Goal: Task Accomplishment & Management: Use online tool/utility

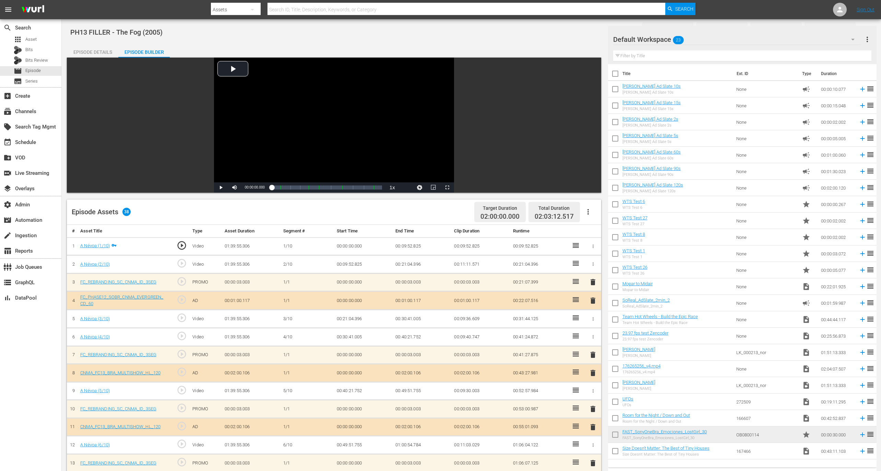
scroll to position [102, 0]
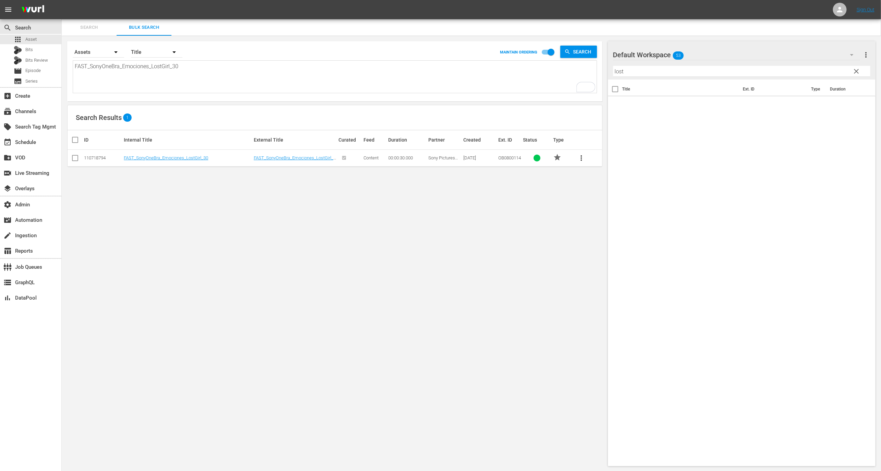
scroll to position [0, 0]
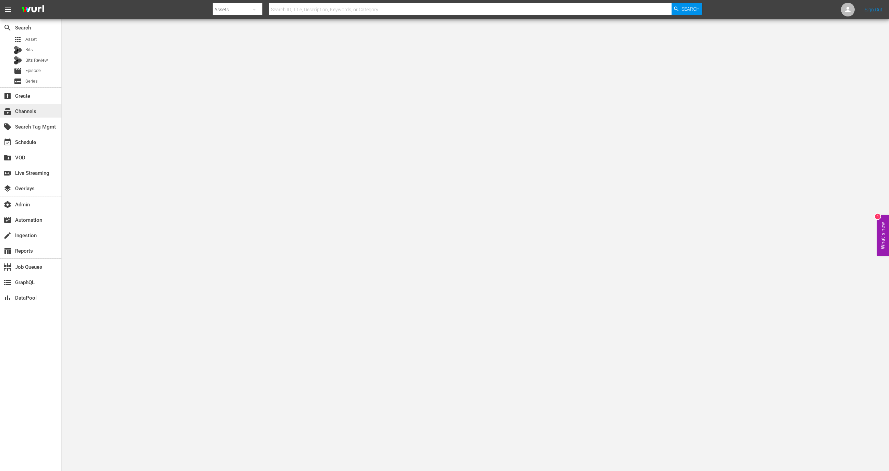
click at [25, 107] on div "subscriptions Channels" at bounding box center [30, 111] width 61 height 14
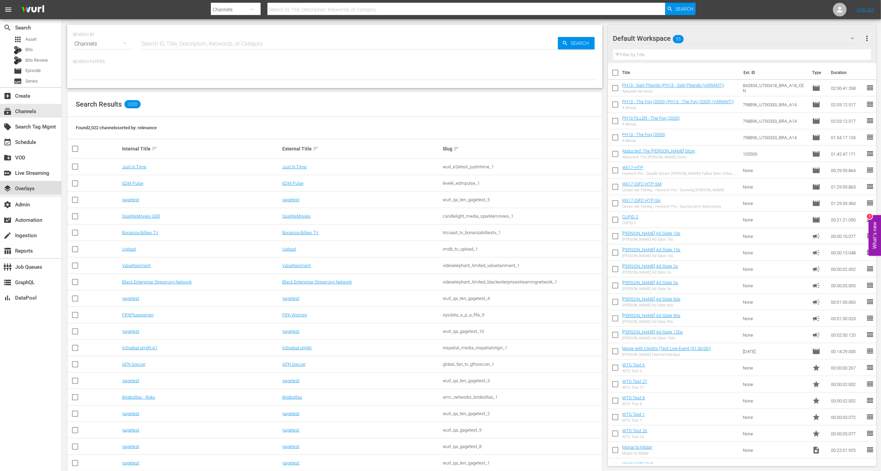
click at [31, 193] on div "layers Overlays" at bounding box center [30, 188] width 61 height 14
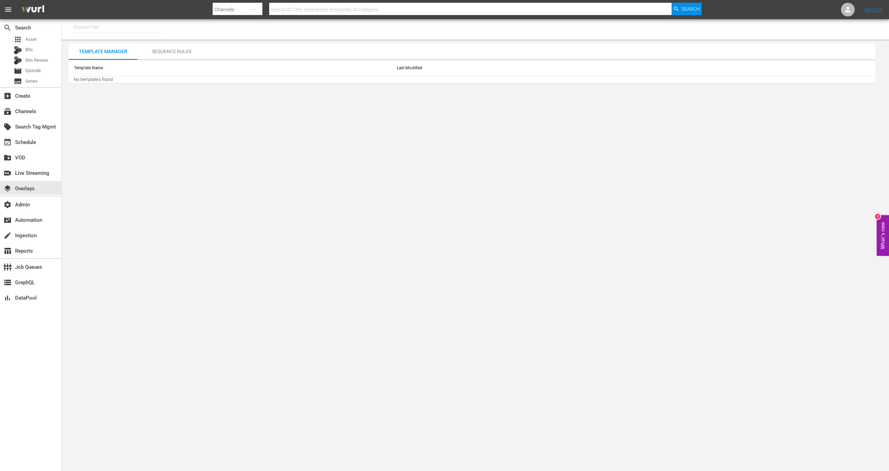
click at [114, 24] on input "text" at bounding box center [117, 27] width 88 height 16
click at [125, 48] on div "Food (140 - food)" at bounding box center [168, 46] width 178 height 16
type input "Food (140 - food)"
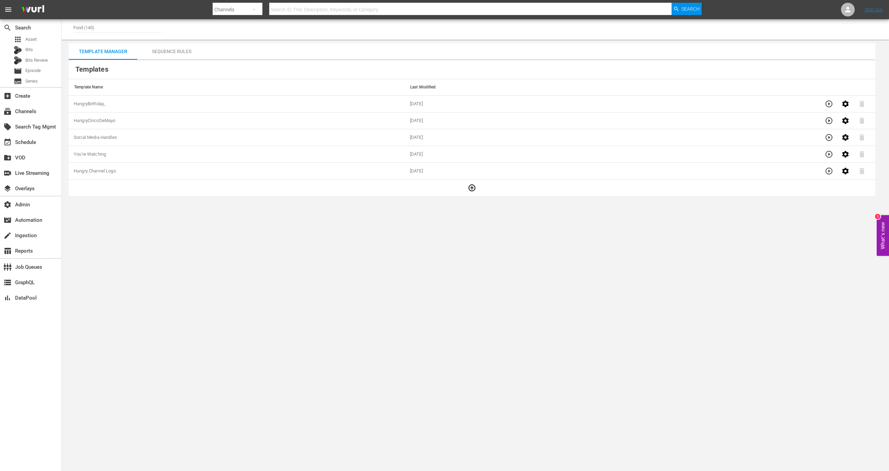
click at [468, 187] on icon "button" at bounding box center [472, 188] width 8 height 8
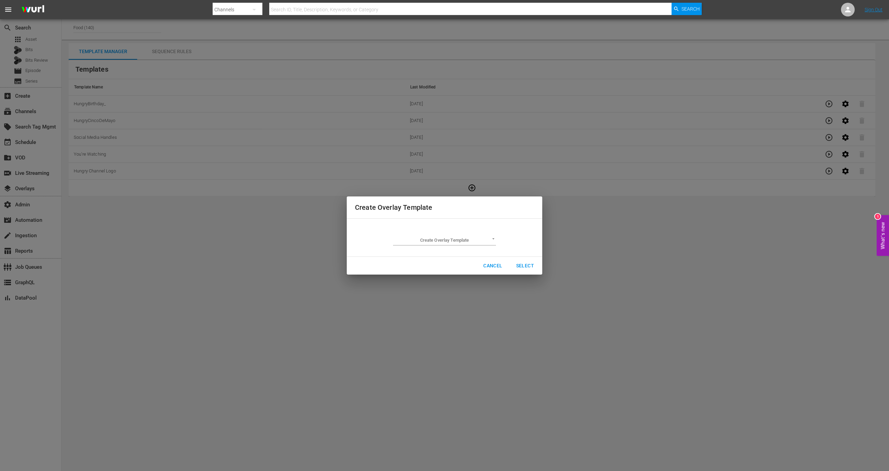
click at [443, 247] on td "Create Overlay Template ​" at bounding box center [444, 237] width 179 height 27
click at [447, 237] on body "menu Search By Channels Search ID, Title, Description, Keywords, or Category Se…" at bounding box center [444, 235] width 889 height 471
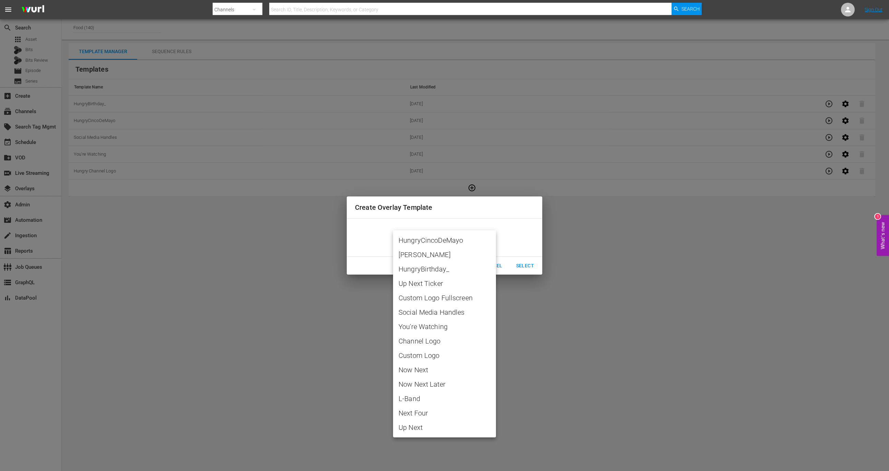
click at [433, 255] on span "JuliaChildBirthday" at bounding box center [445, 255] width 92 height 10
type input "JuliaChildBirthday"
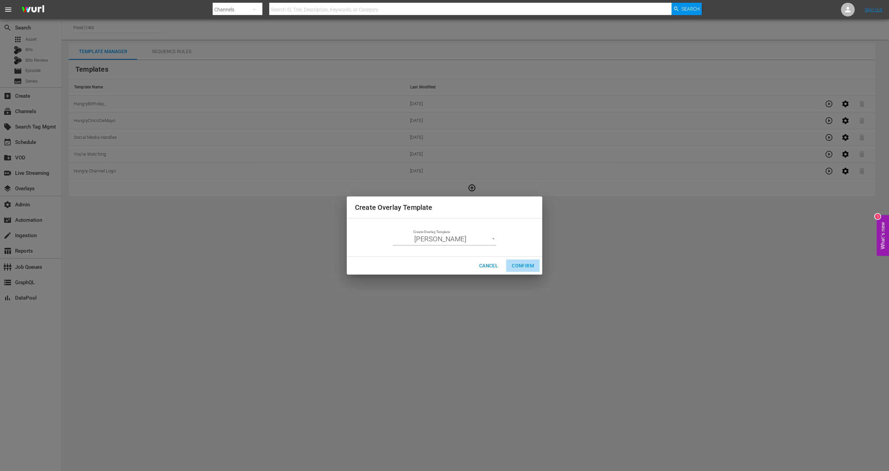
click at [530, 268] on span "Confirm" at bounding box center [523, 266] width 22 height 9
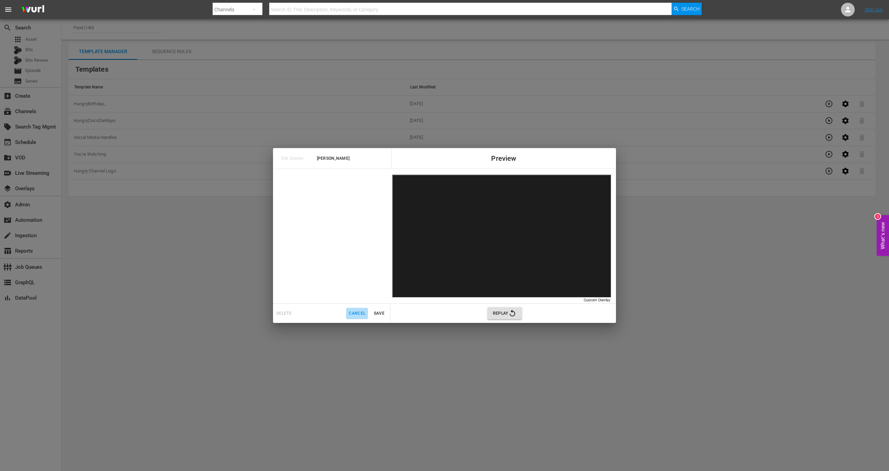
click at [356, 313] on span "Cancel" at bounding box center [357, 313] width 16 height 7
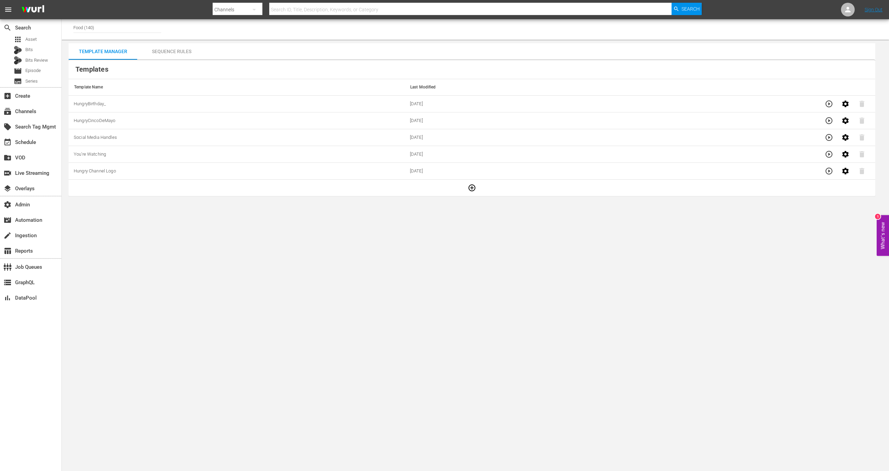
click at [470, 188] on icon "button" at bounding box center [472, 188] width 8 height 8
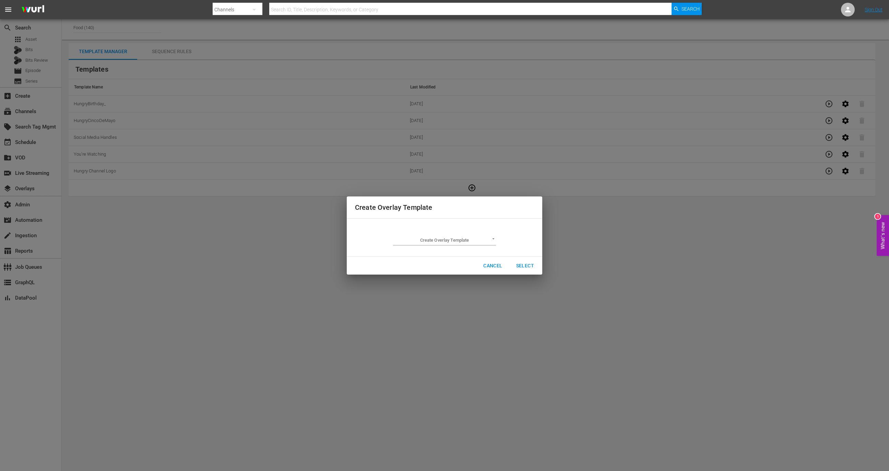
click at [459, 243] on body "menu Search By Channels Search ID, Title, Description, Keywords, or Category Se…" at bounding box center [444, 235] width 889 height 471
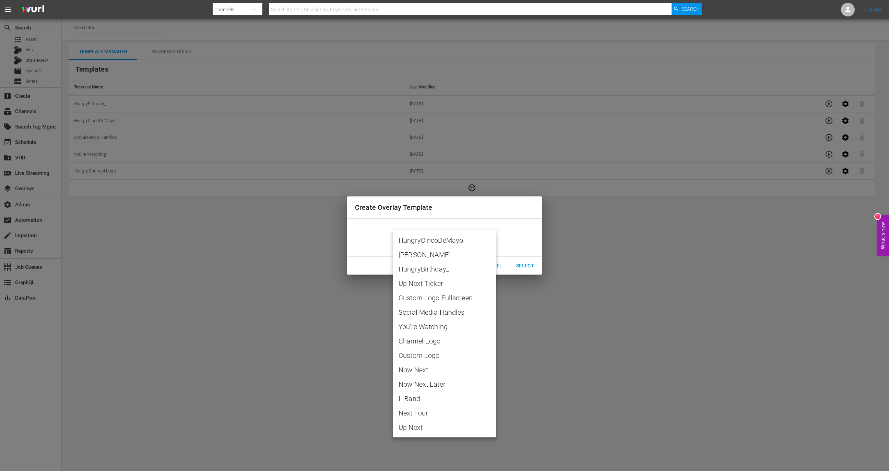
click at [460, 255] on span "JuliaChildBirthday" at bounding box center [445, 255] width 92 height 10
type input "JuliaChildBirthday"
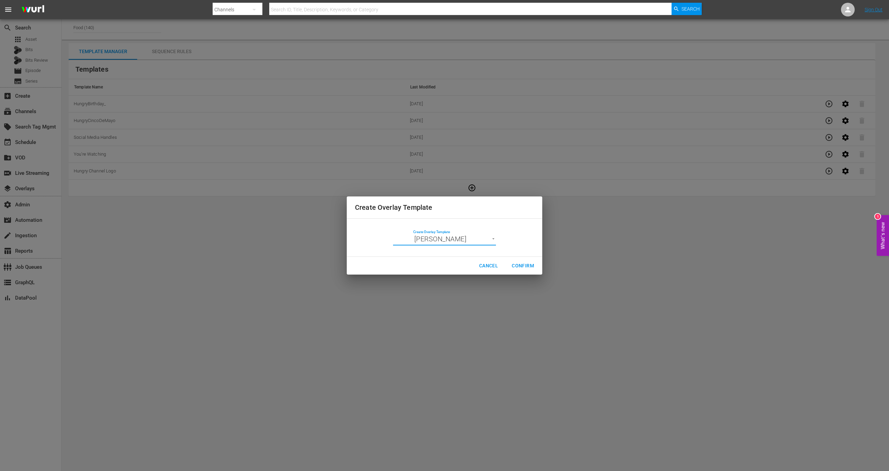
click at [530, 268] on span "Confirm" at bounding box center [523, 266] width 22 height 9
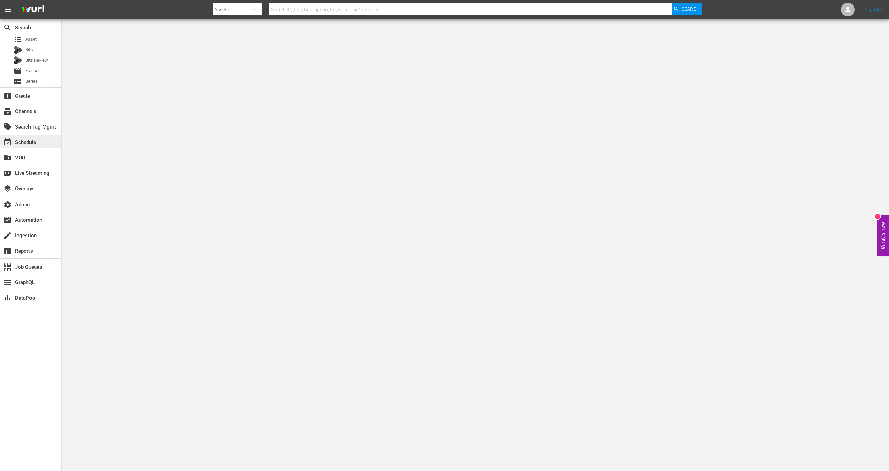
click at [39, 144] on div "event_available Schedule" at bounding box center [30, 142] width 61 height 14
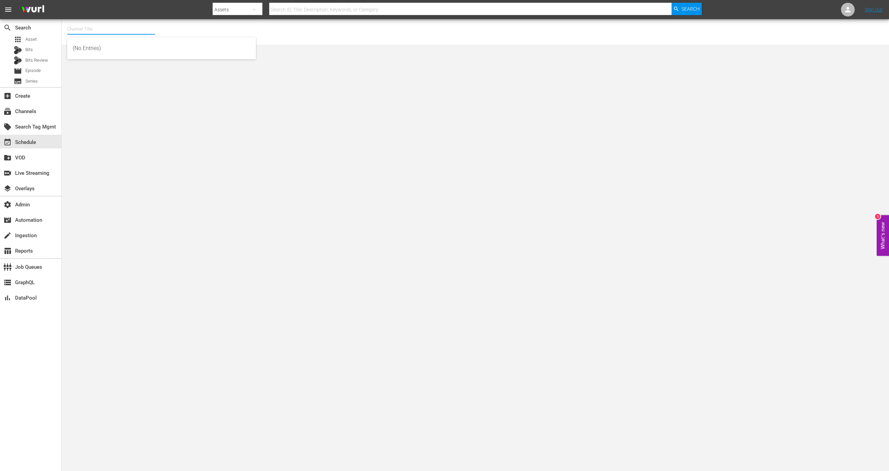
click at [117, 30] on input "text" at bounding box center [111, 29] width 88 height 16
click at [144, 45] on div "LADbible (2030 - ladbible_group_ltd_ladbibletv_1)" at bounding box center [162, 48] width 178 height 16
type input "LADbible (2030 - ladbible_group_ltd_ladbibletv_1)"
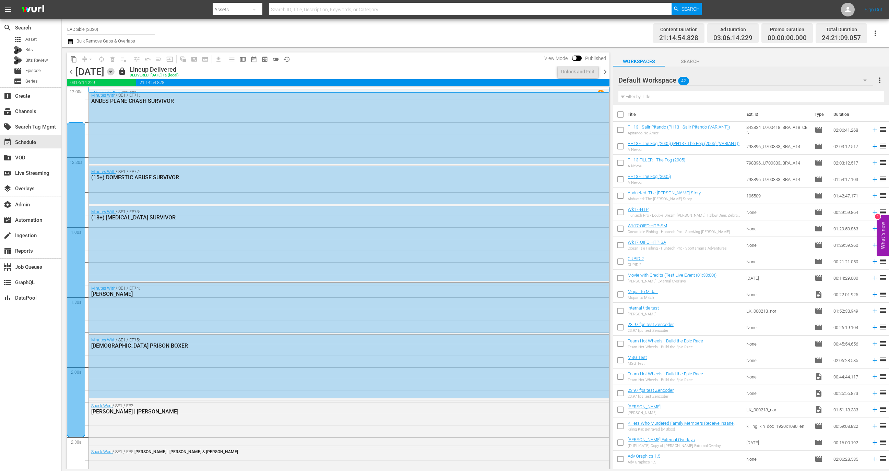
click at [115, 74] on icon "button" at bounding box center [111, 72] width 8 height 8
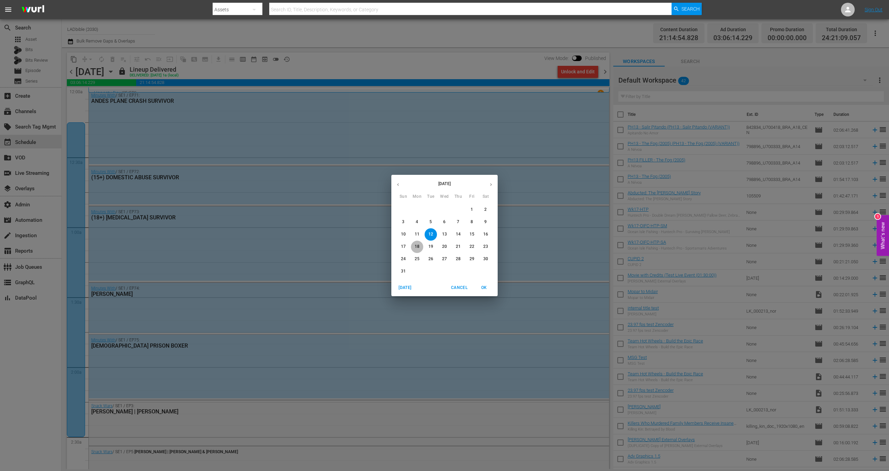
click at [413, 246] on span "18" at bounding box center [417, 247] width 12 height 6
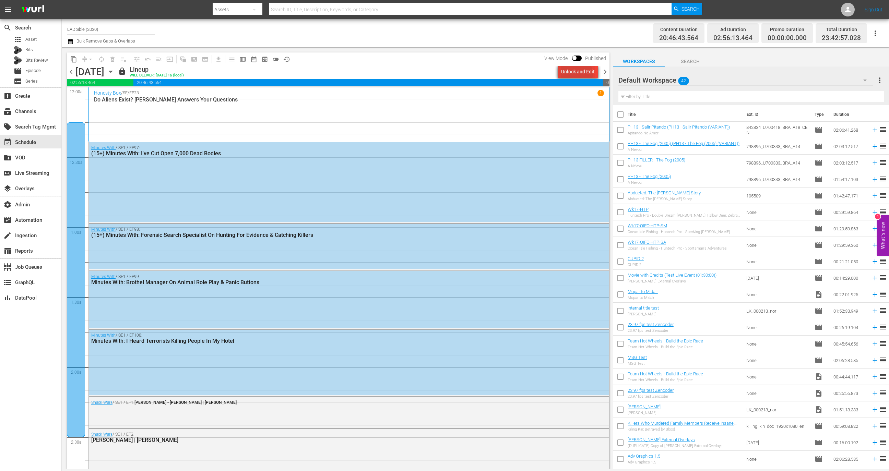
click at [572, 74] on div "Unlock and Edit" at bounding box center [578, 72] width 34 height 12
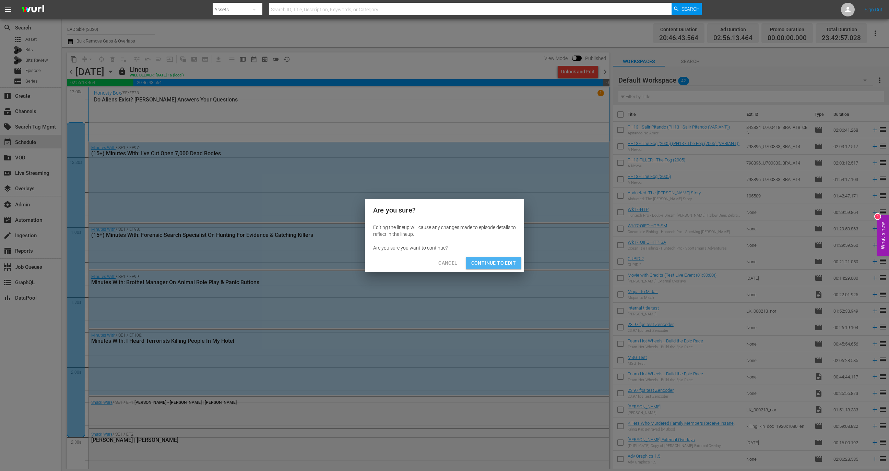
click at [503, 262] on span "Continue to Edit" at bounding box center [493, 263] width 45 height 9
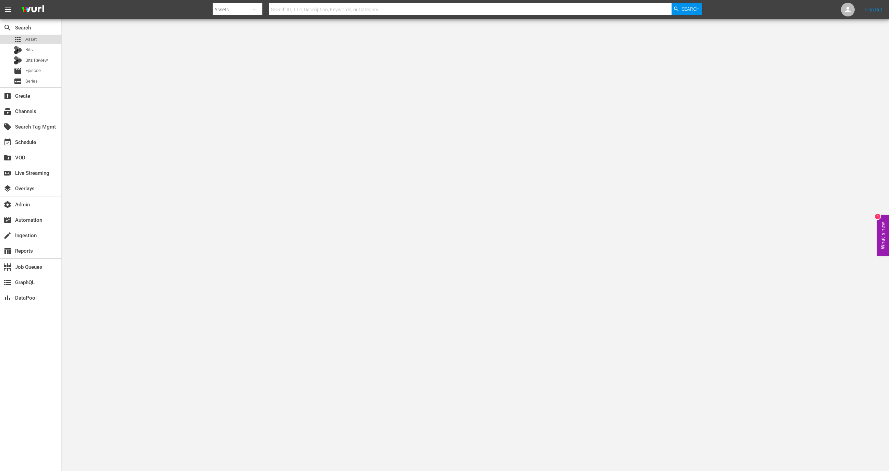
click at [60, 36] on div "apps Asset" at bounding box center [30, 40] width 61 height 10
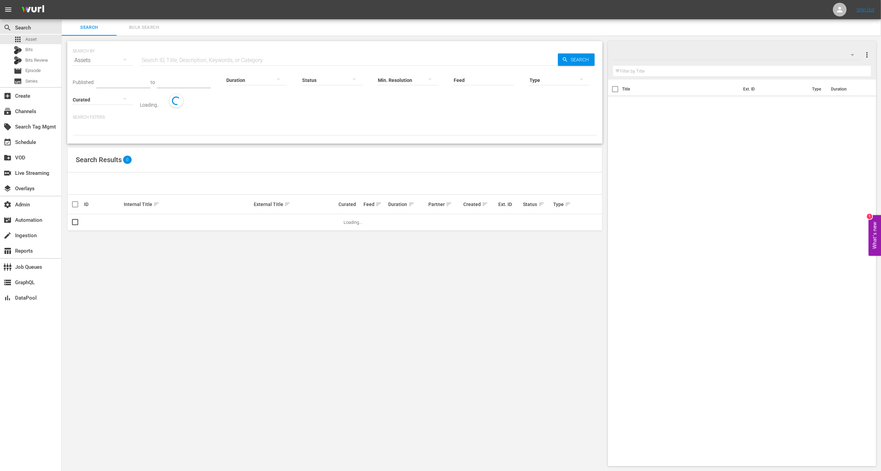
click at [175, 64] on input "text" at bounding box center [349, 60] width 418 height 16
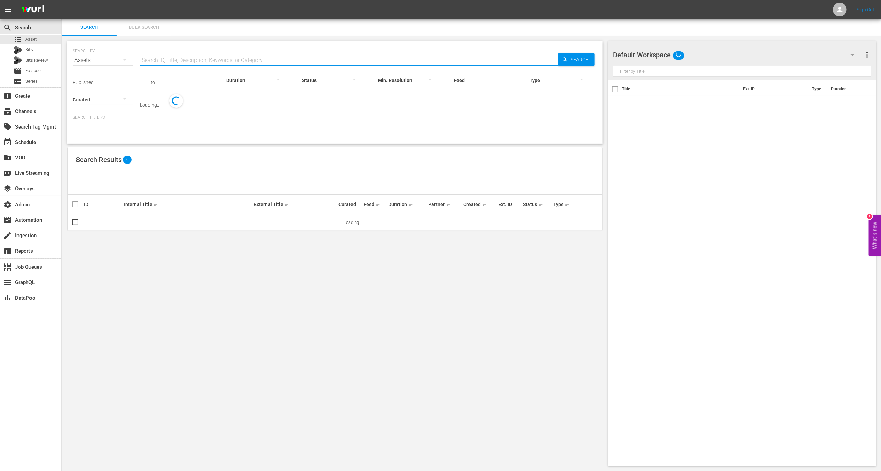
paste input "VDOX0000000000044377"
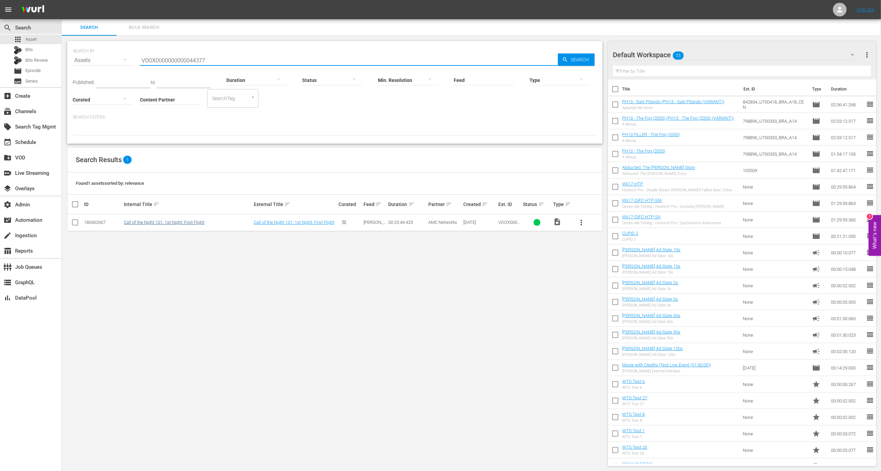
type input "VDOX0000000000044377"
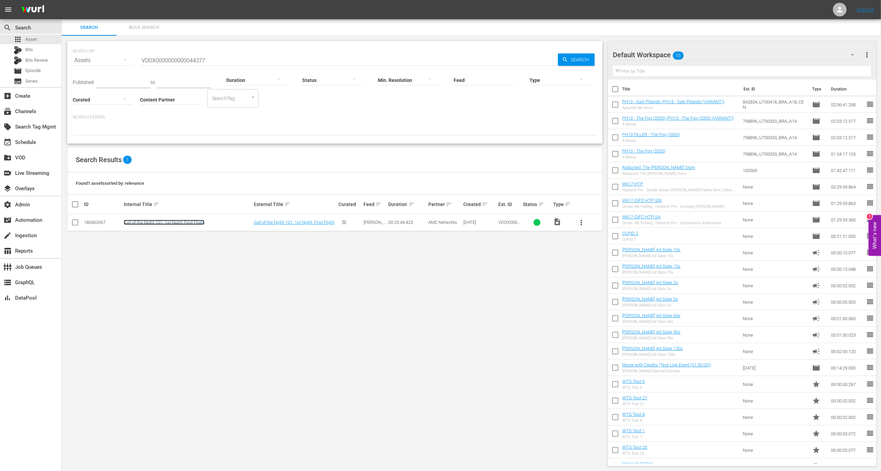
click at [197, 223] on link "Call of the Night 101: 1st Night: First Flight" at bounding box center [164, 222] width 81 height 5
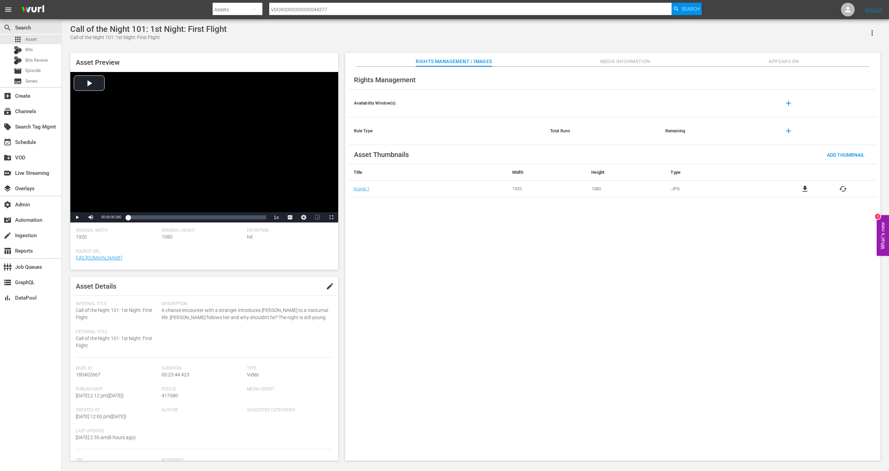
scroll to position [68, 0]
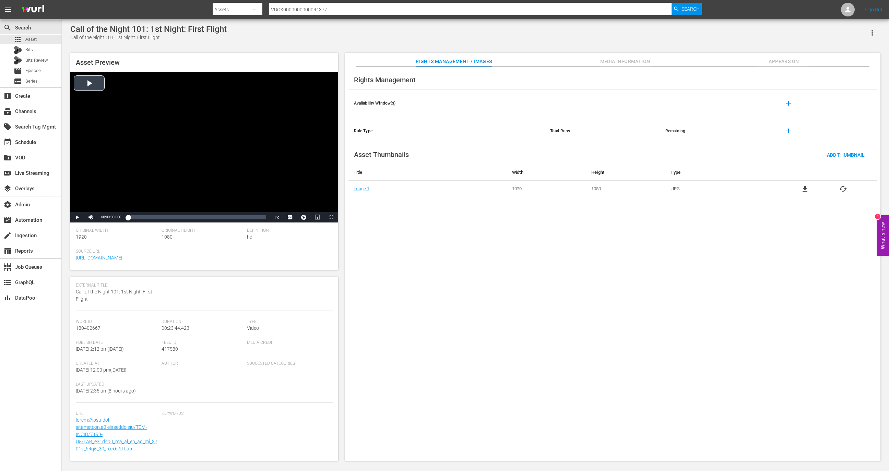
click at [231, 141] on div "Video Player" at bounding box center [204, 142] width 268 height 140
click at [77, 218] on span "Video Player" at bounding box center [77, 218] width 0 height 0
click at [36, 239] on div "create Ingestion" at bounding box center [30, 235] width 61 height 14
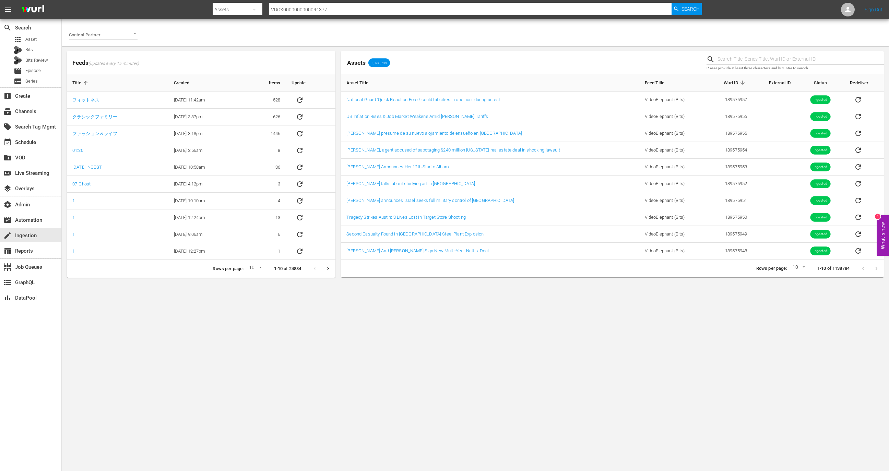
click at [730, 64] on input "text" at bounding box center [801, 59] width 166 height 10
paste input "VDOX0000000000044377"
type input "VDOX0000000000044377"
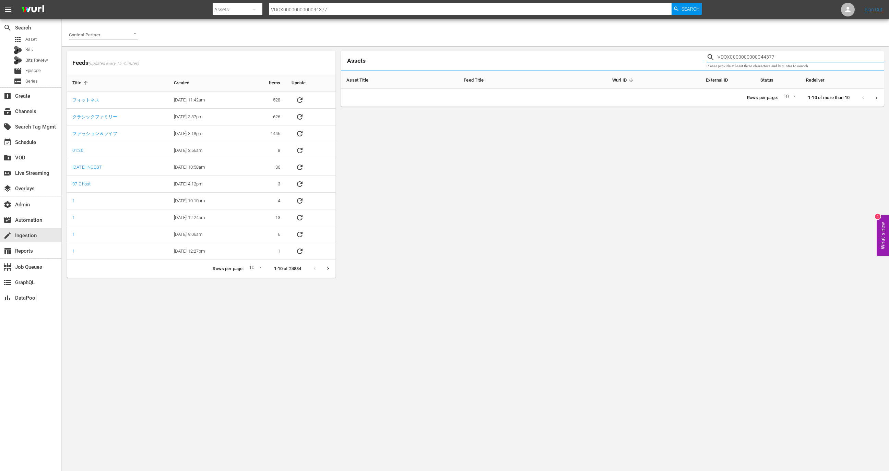
click at [95, 31] on input "Content Partner" at bounding box center [93, 34] width 49 height 9
click at [107, 54] on li "AMC Networks" at bounding box center [103, 49] width 69 height 11
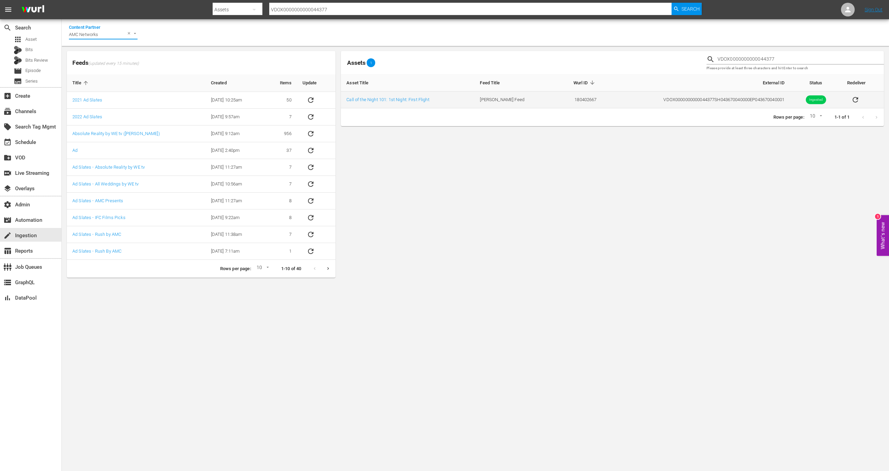
type input "AMC Networks"
click at [857, 98] on icon "sticky table" at bounding box center [856, 100] width 8 height 8
click at [389, 102] on link "Call of the Night 101: 1st Night: First Flight" at bounding box center [388, 99] width 83 height 5
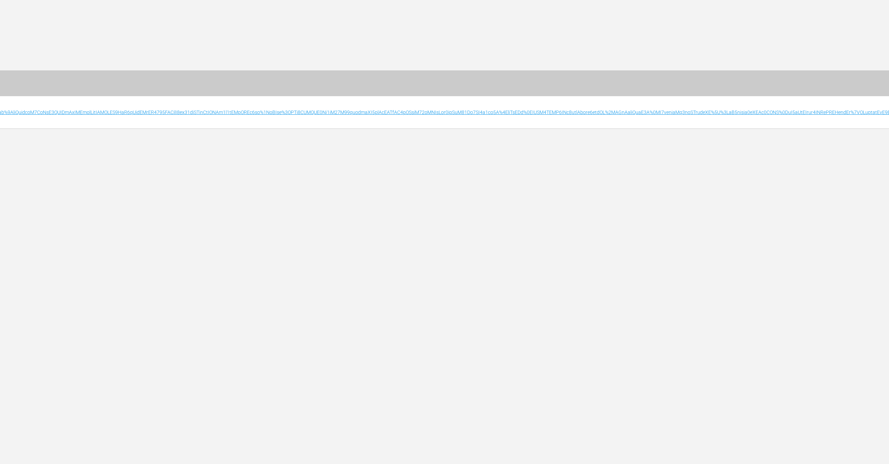
scroll to position [0, 1917]
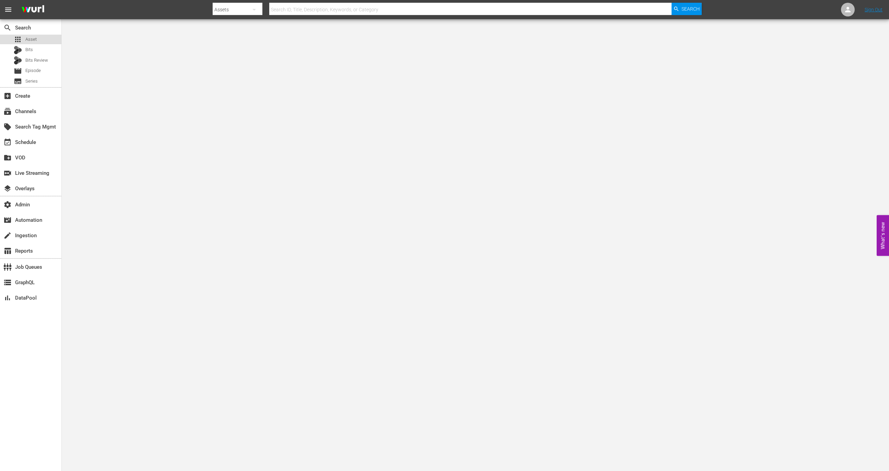
click at [43, 37] on div "apps Asset" at bounding box center [30, 40] width 61 height 10
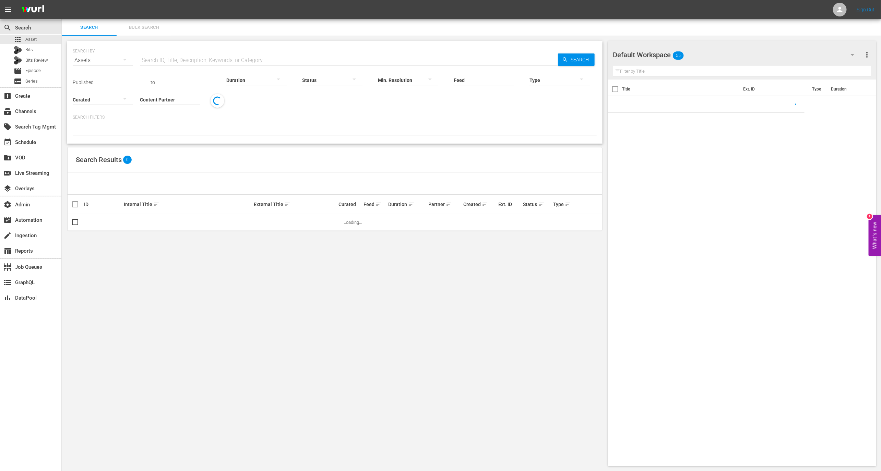
click at [171, 50] on div "SEARCH BY Search By Assets Search ID, Title, Description, Keywords, or Category…" at bounding box center [335, 56] width 525 height 25
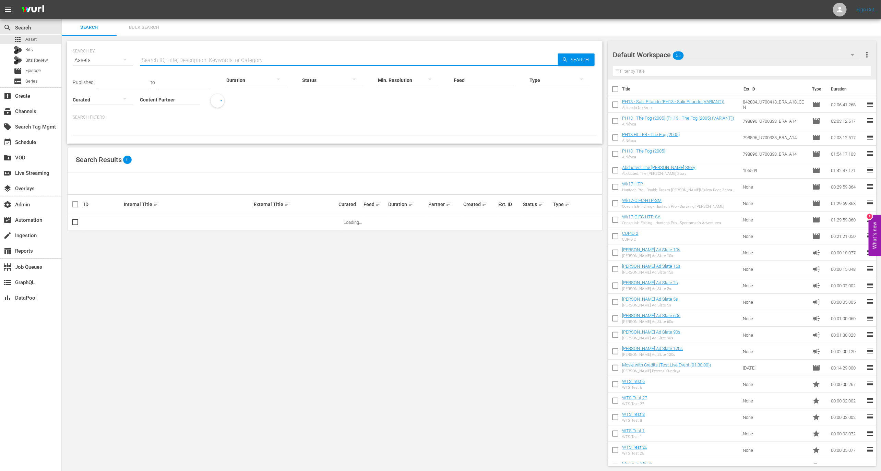
click at [172, 52] on input "text" at bounding box center [349, 60] width 418 height 16
paste input "186306864"
type input "186306864"
click at [130, 224] on link "CUPID 1" at bounding box center [132, 222] width 16 height 5
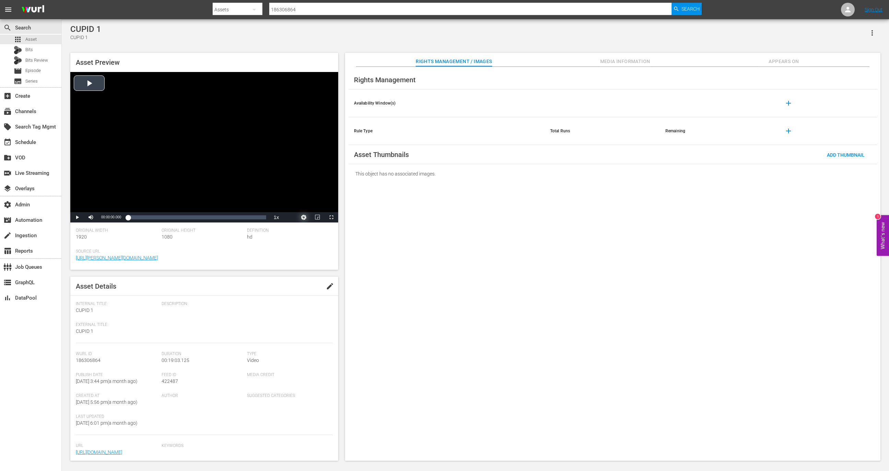
click at [305, 218] on button "Video Player" at bounding box center [304, 217] width 14 height 10
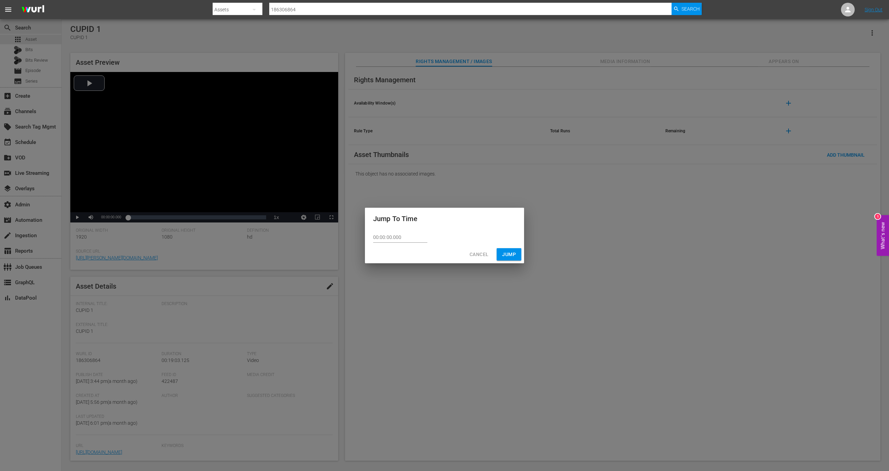
click at [387, 240] on input "00:00:00.000" at bounding box center [400, 238] width 54 height 10
paste input "6:44.037"
type input "00:06:44.037"
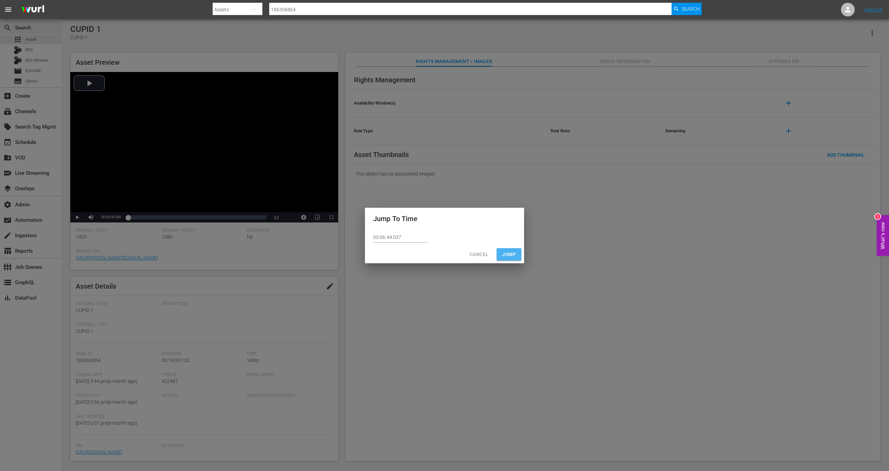
click at [510, 253] on span "Jump" at bounding box center [509, 254] width 14 height 9
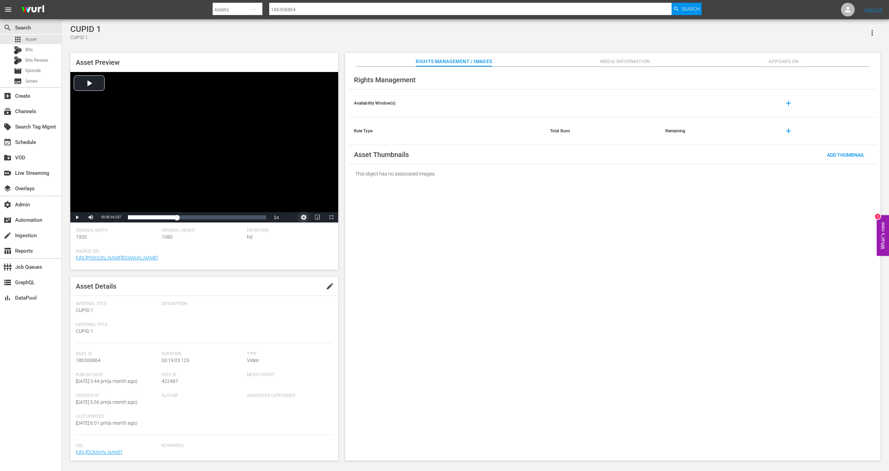
click at [297, 212] on button "Video Player" at bounding box center [304, 217] width 14 height 10
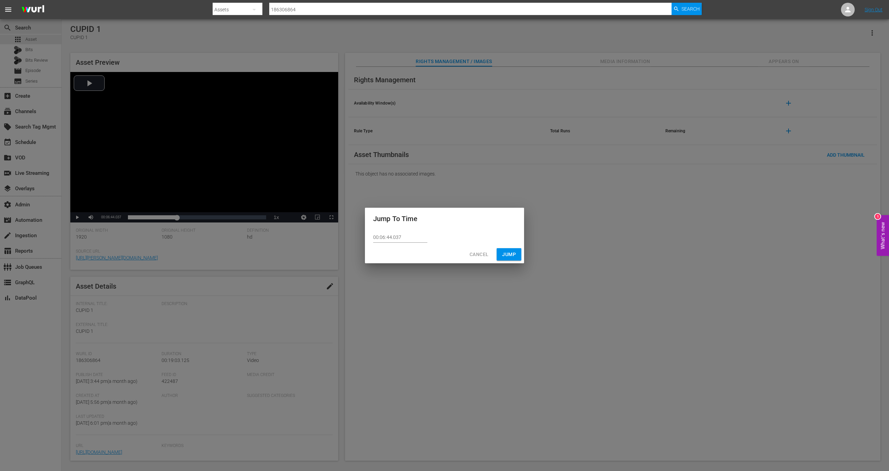
click at [474, 253] on span "Cancel" at bounding box center [479, 254] width 19 height 9
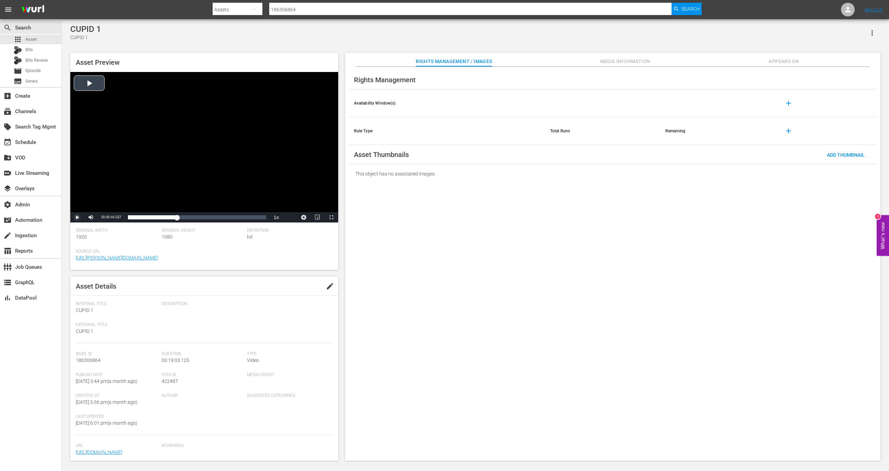
click at [77, 218] on span "Video Player" at bounding box center [77, 218] width 0 height 0
click at [305, 219] on button "Video Player" at bounding box center [304, 217] width 14 height 10
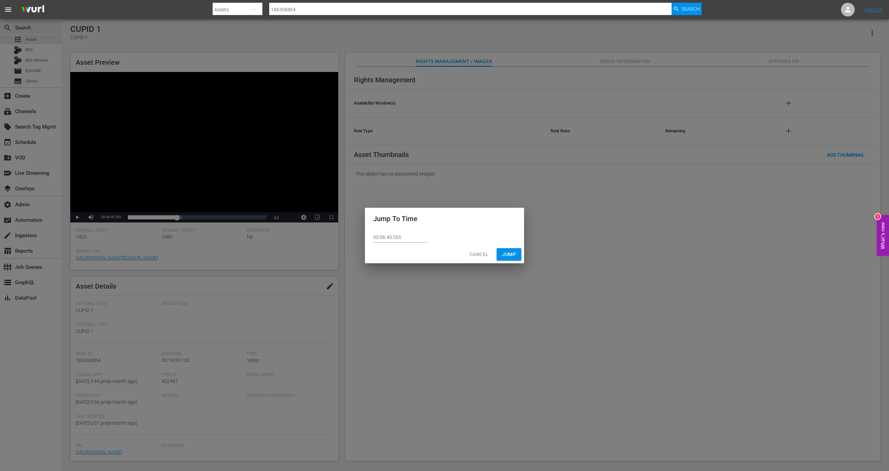
click at [423, 237] on div "00:06:45.055" at bounding box center [444, 238] width 159 height 16
click at [410, 237] on input "00:06:45.055" at bounding box center [400, 238] width 54 height 10
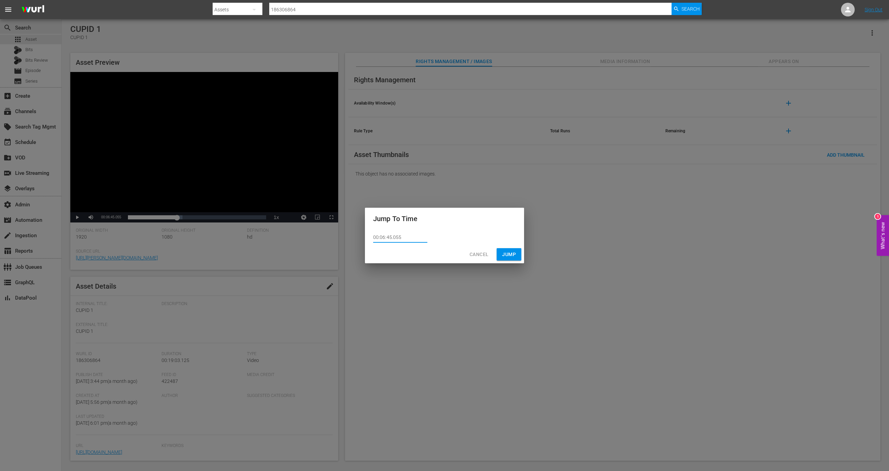
click at [410, 237] on input "00:06:45.055" at bounding box center [400, 238] width 54 height 10
paste input "4.037"
type input "00:06:44.000"
click at [512, 256] on span "Jump" at bounding box center [509, 254] width 14 height 9
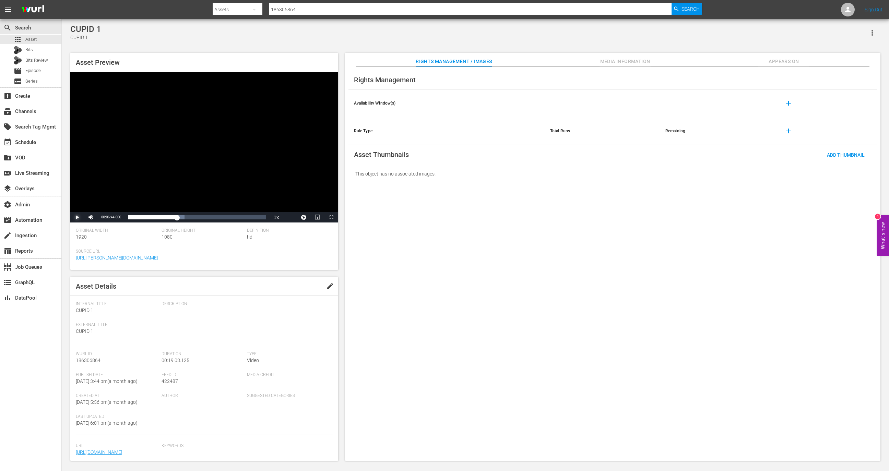
click at [77, 218] on span "Video Player" at bounding box center [77, 218] width 0 height 0
click at [304, 220] on button "Video Player" at bounding box center [304, 217] width 14 height 10
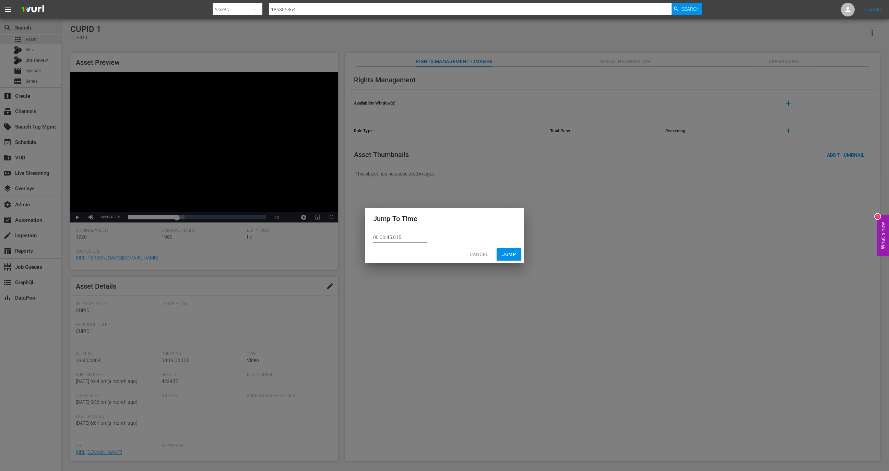
click at [413, 239] on input "00:06:45.015" at bounding box center [400, 238] width 54 height 10
paste input "7.173"
type input "00:06:47.173"
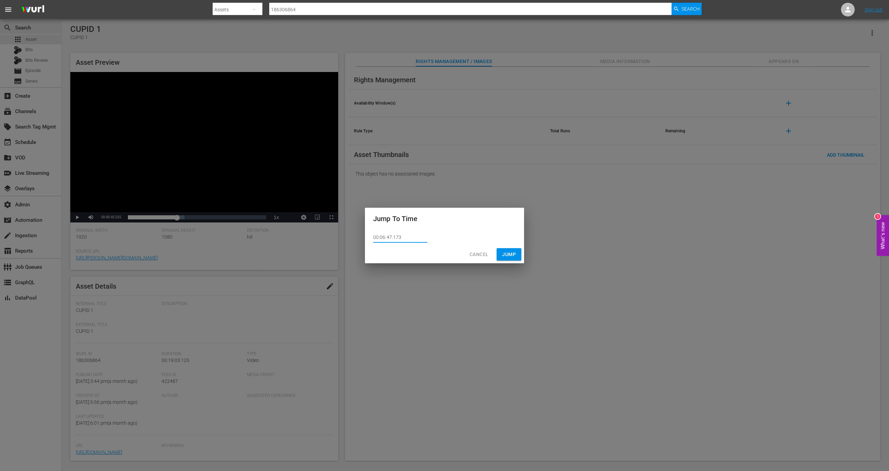
click at [507, 252] on span "Jump" at bounding box center [509, 254] width 14 height 9
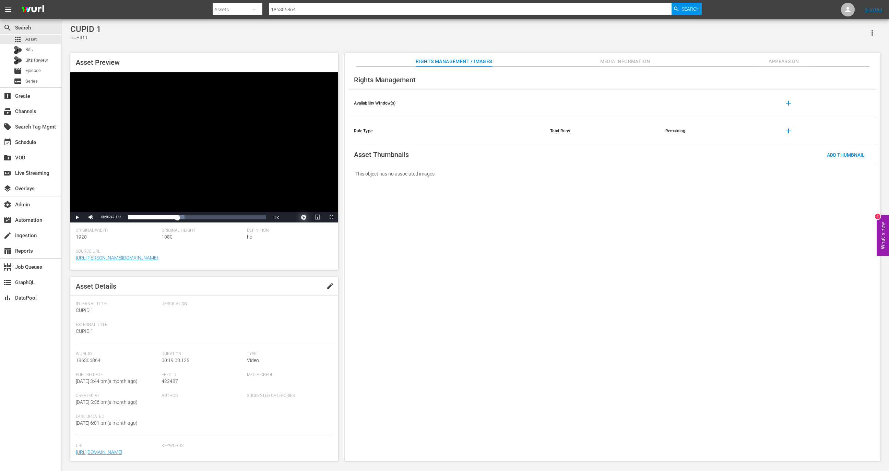
click at [305, 219] on button "Video Player" at bounding box center [304, 217] width 14 height 10
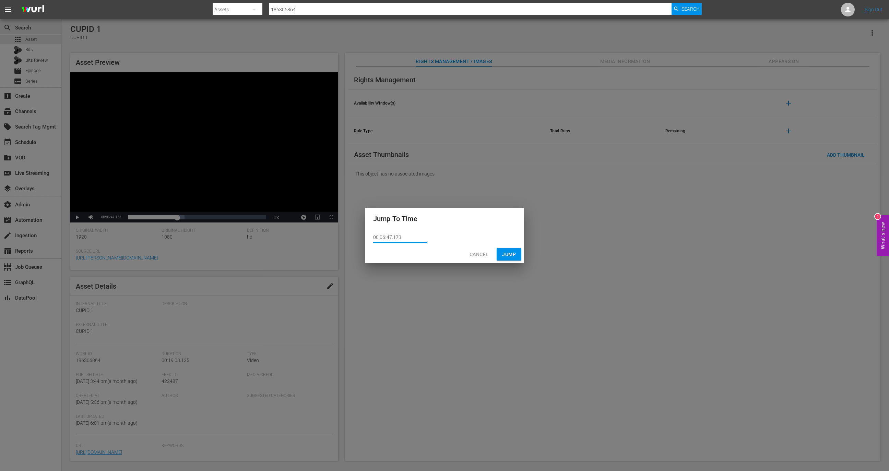
click at [388, 234] on input "00:06:47.173" at bounding box center [400, 238] width 54 height 10
paste input "9:29.102"
type input "00:09:29.102"
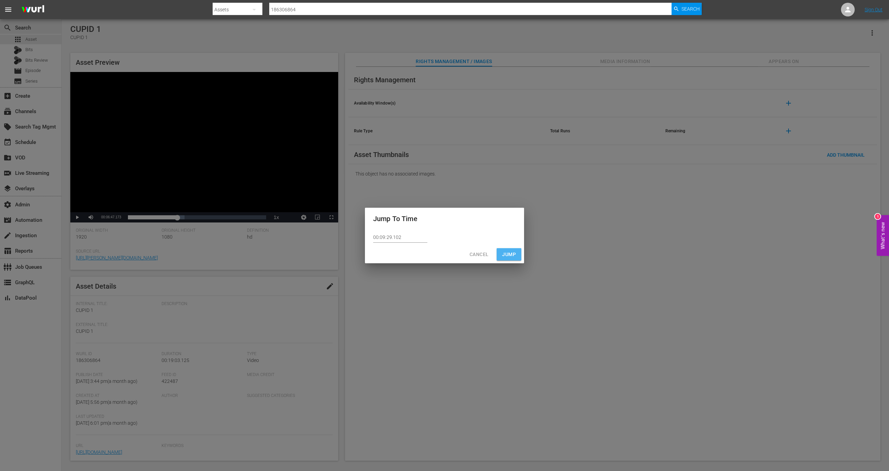
click at [515, 253] on span "Jump" at bounding box center [509, 254] width 14 height 9
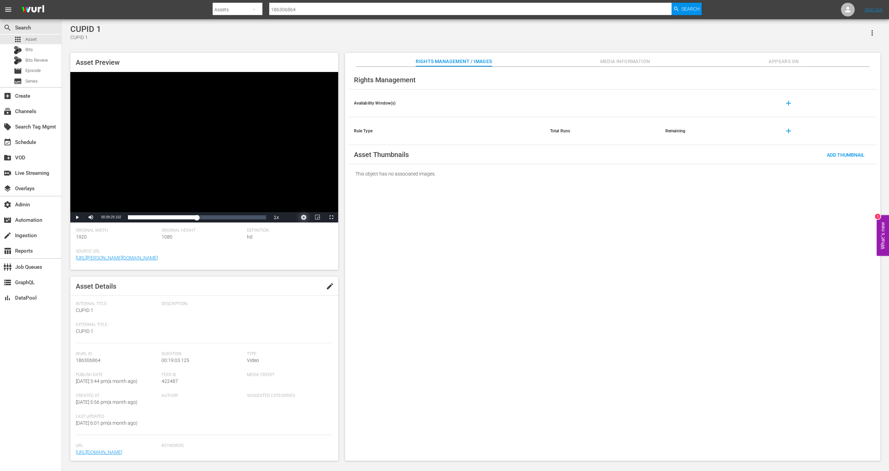
click at [297, 212] on button "Video Player" at bounding box center [304, 217] width 14 height 10
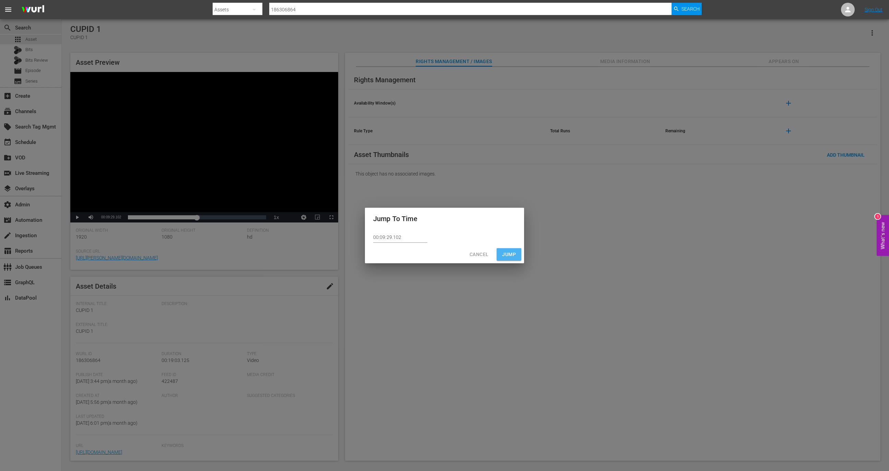
click at [507, 251] on span "Jump" at bounding box center [509, 254] width 14 height 9
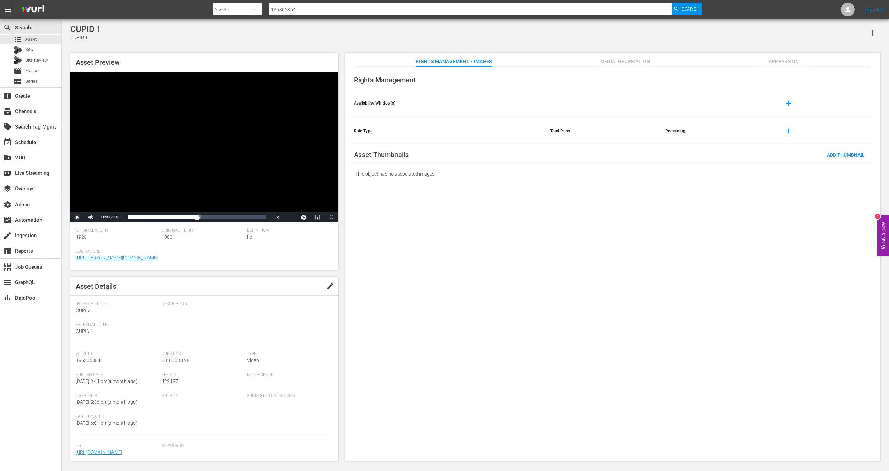
click at [77, 218] on span "Video Player" at bounding box center [77, 218] width 0 height 0
click at [300, 216] on button "Video Player" at bounding box center [304, 217] width 14 height 10
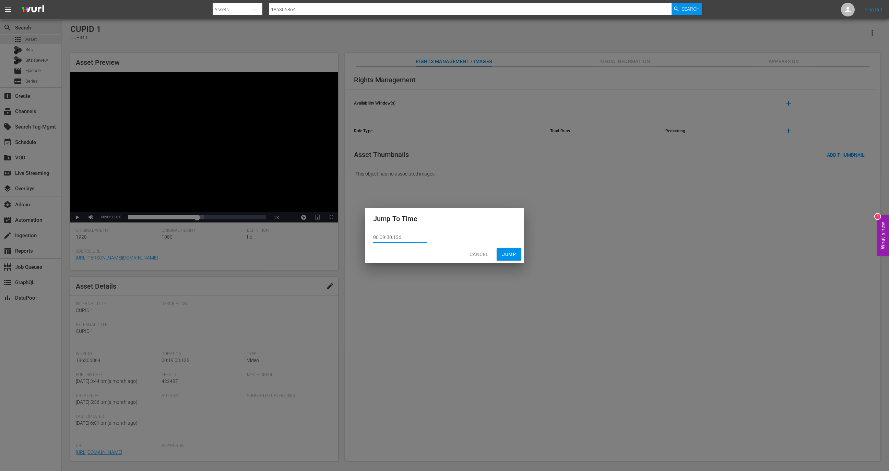
click at [391, 236] on input "00:09:30.136" at bounding box center [400, 238] width 54 height 10
paste input "29.102"
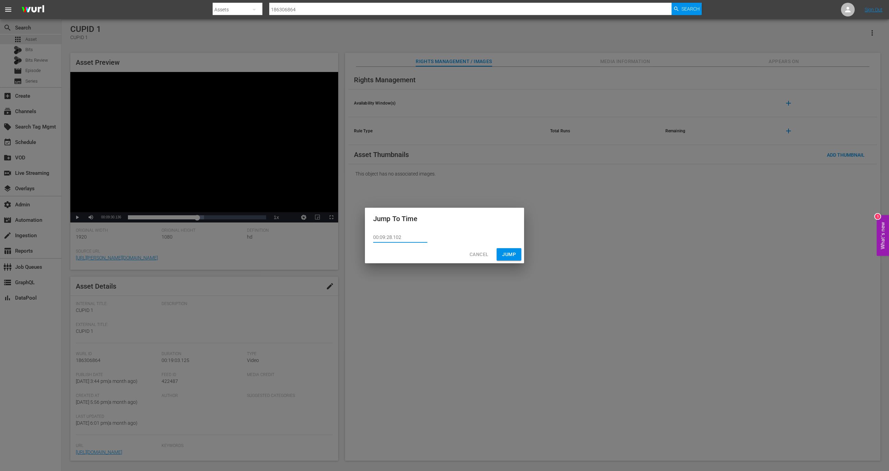
type input "00:09:28.102"
click at [508, 255] on span "Jump" at bounding box center [509, 254] width 14 height 9
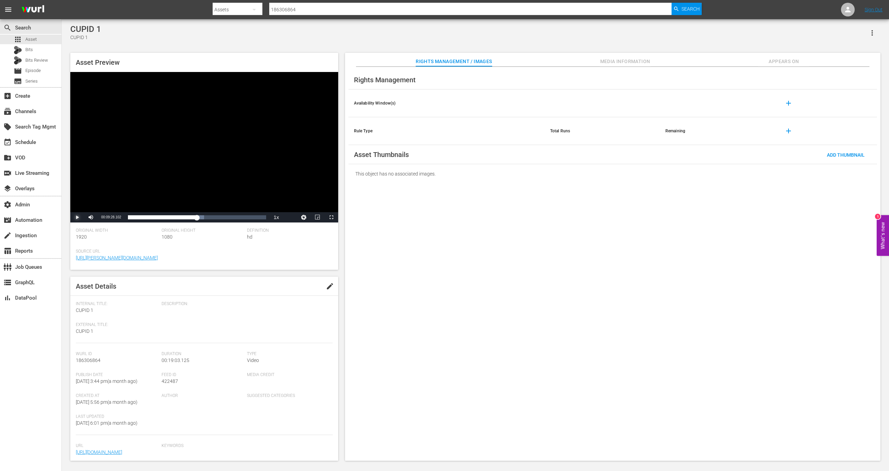
click at [77, 218] on span "Video Player" at bounding box center [77, 218] width 0 height 0
click at [303, 216] on button "Video Player" at bounding box center [304, 217] width 14 height 10
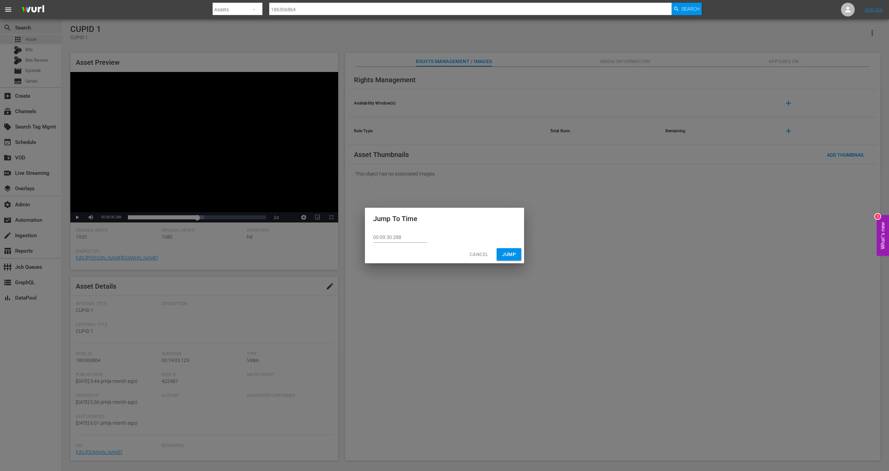
click at [409, 236] on input "00:09:30.288" at bounding box center [400, 238] width 54 height 10
paste input "29.102"
type input "00:09:29.000"
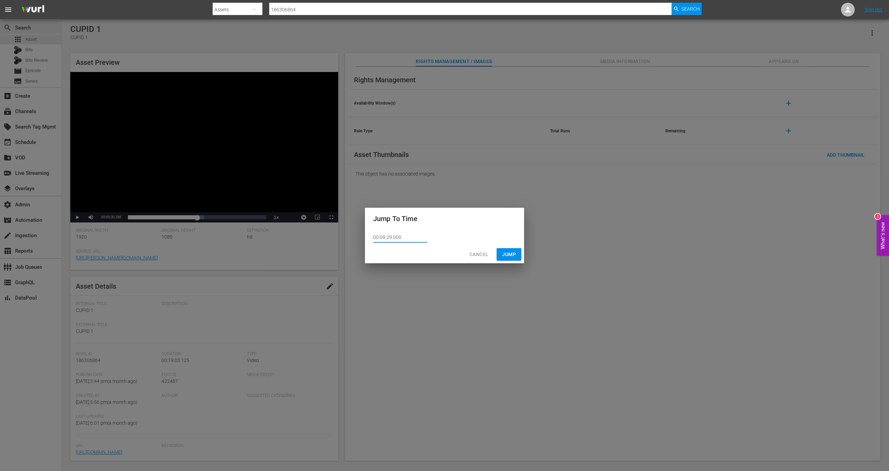
click at [513, 254] on span "Jump" at bounding box center [509, 254] width 14 height 9
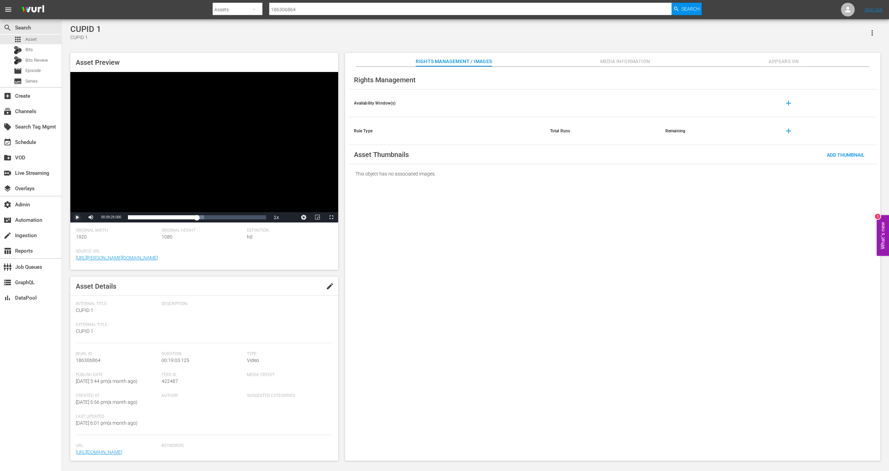
click at [77, 218] on span "Video Player" at bounding box center [77, 218] width 0 height 0
click at [305, 219] on button "Video Player" at bounding box center [304, 217] width 14 height 10
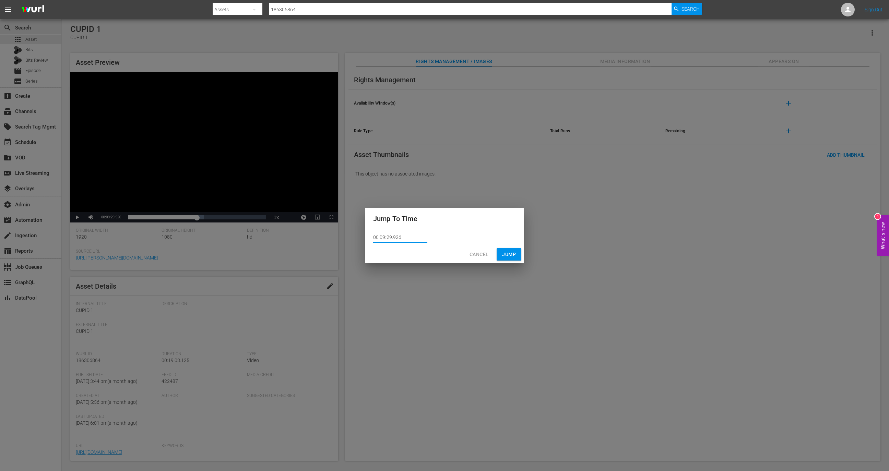
click at [386, 233] on input "00:09:29.926" at bounding box center [400, 238] width 54 height 10
paste input "15:25.158"
type input "00:15:25.158"
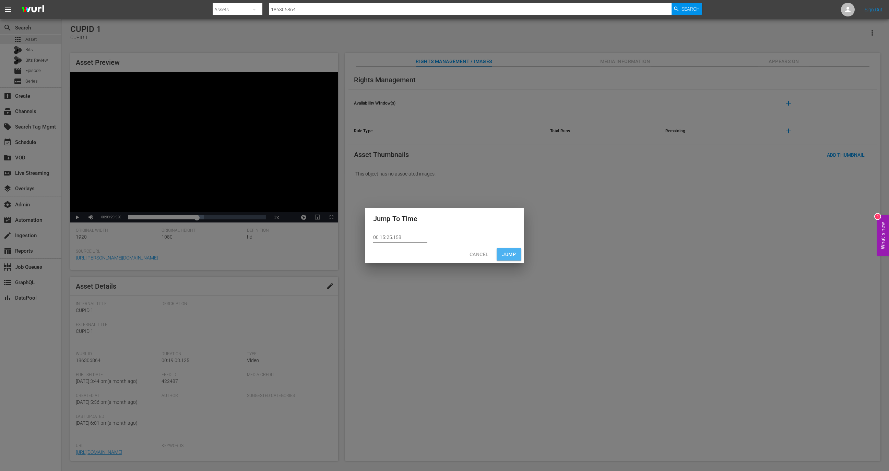
click at [519, 249] on button "Jump" at bounding box center [509, 254] width 25 height 13
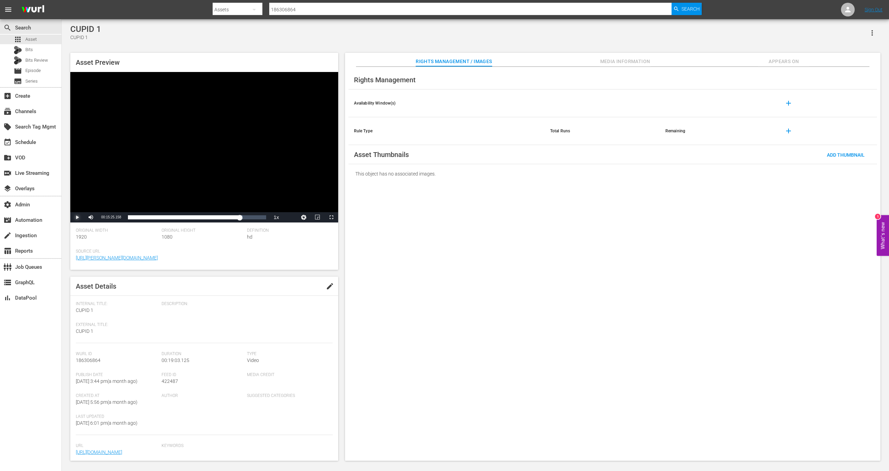
click at [77, 218] on span "Video Player" at bounding box center [77, 218] width 0 height 0
click at [253, 221] on div "Loaded : 84.58% 00:00:00.000 00:15:26.146" at bounding box center [197, 217] width 145 height 10
click at [253, 221] on div "00:15:26.146" at bounding box center [190, 217] width 125 height 7
click at [304, 216] on button "Video Player" at bounding box center [304, 217] width 14 height 10
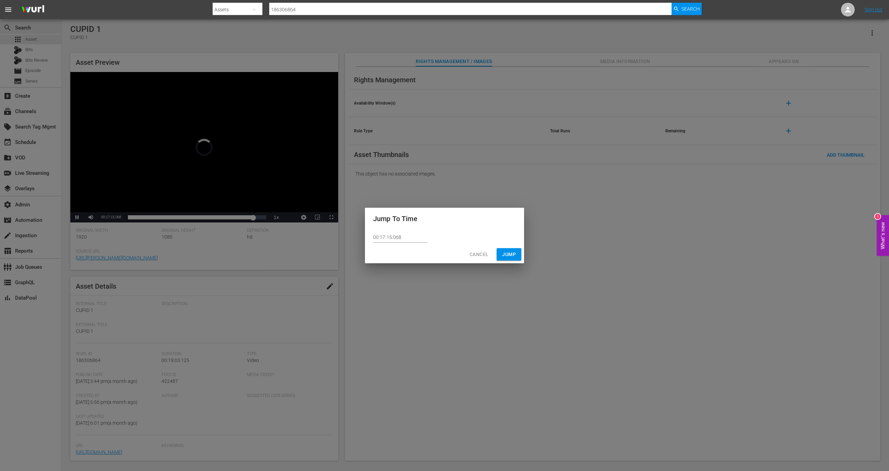
click at [410, 232] on div "00:17:15.068" at bounding box center [444, 238] width 159 height 16
click at [410, 233] on input "00:17:15.068" at bounding box center [400, 238] width 54 height 10
paste input "5:25.15"
type input "00:15:25.000"
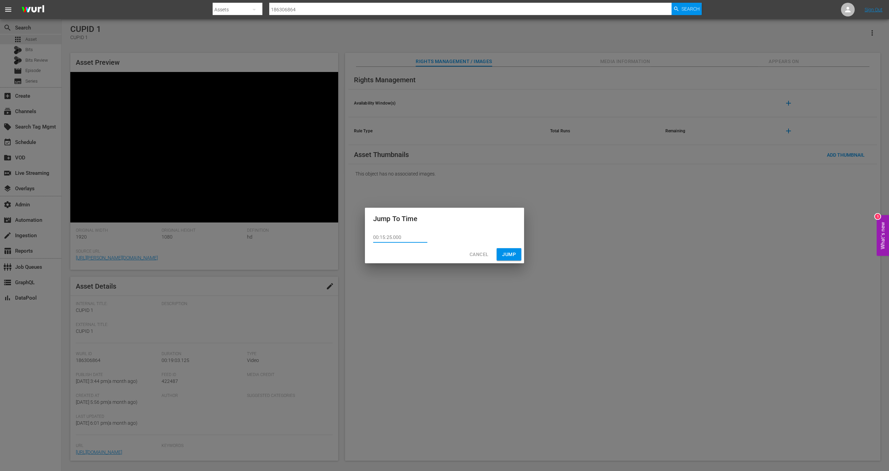
click at [514, 249] on button "Jump" at bounding box center [509, 254] width 25 height 13
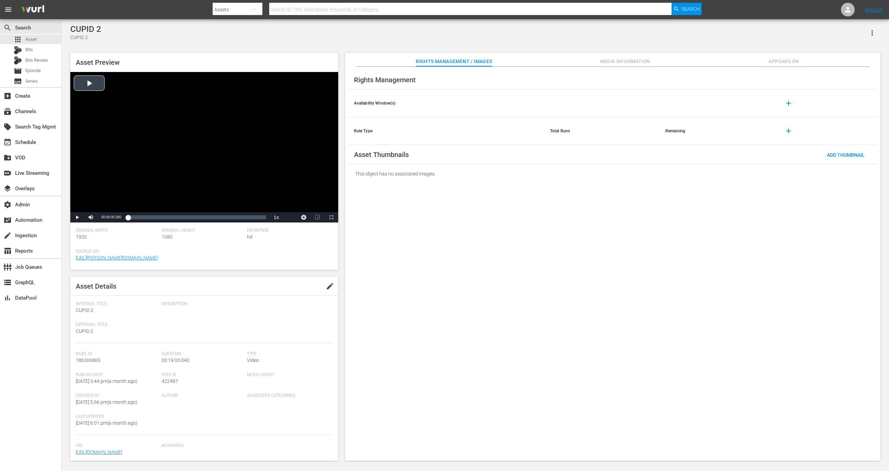
click at [269, 187] on div "Video Player" at bounding box center [204, 142] width 268 height 140
click at [257, 178] on div "Video Player" at bounding box center [204, 142] width 268 height 140
click at [304, 213] on button "Video Player" at bounding box center [304, 217] width 14 height 10
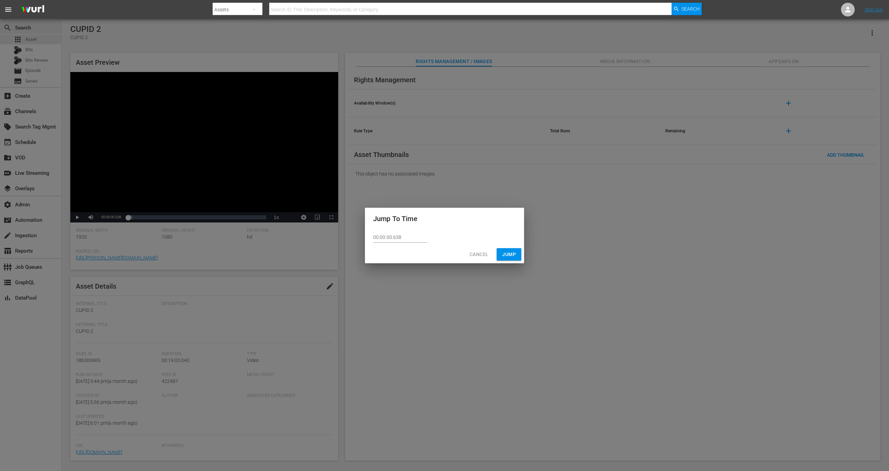
click at [385, 231] on div "00:00:00.638" at bounding box center [444, 238] width 159 height 16
click at [386, 233] on input "00:00:00.638" at bounding box center [400, 238] width 54 height 10
paste input "6:08.001"
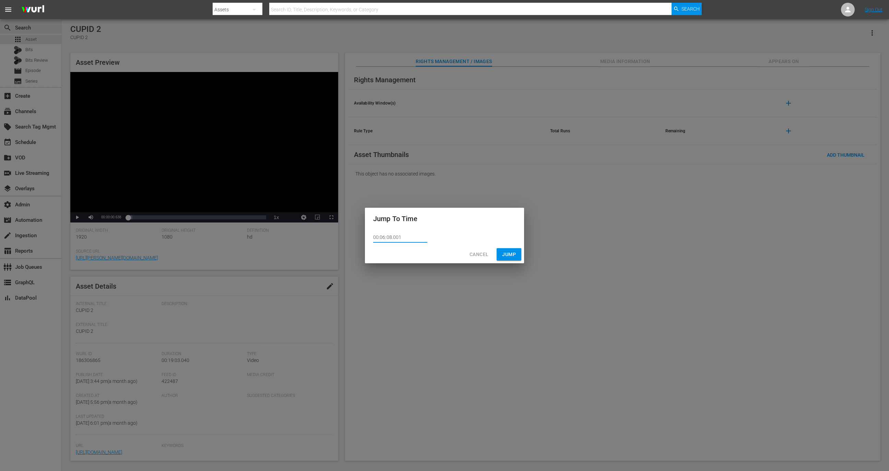
type input "00:06:08.001"
click at [504, 254] on span "Jump" at bounding box center [509, 254] width 14 height 9
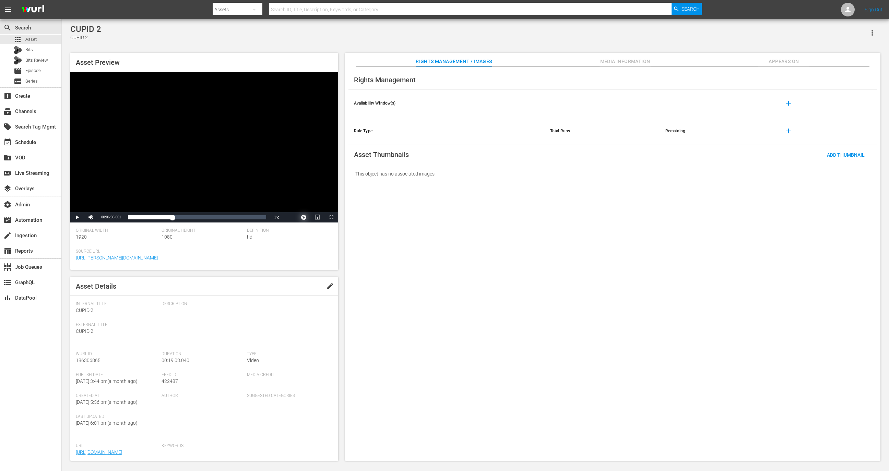
click at [297, 212] on button "Video Player" at bounding box center [304, 217] width 14 height 10
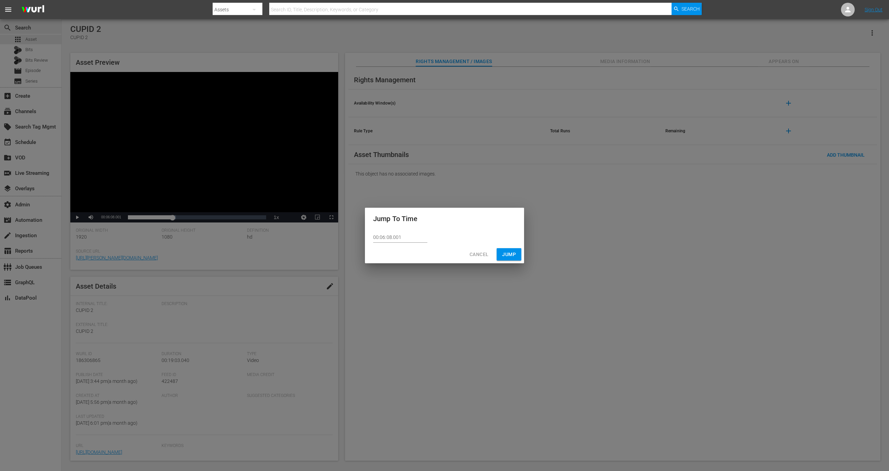
click at [391, 237] on input "00:06:08.001" at bounding box center [400, 238] width 54 height 10
type input "00:06:07.001"
click at [514, 256] on span "Jump" at bounding box center [509, 254] width 14 height 9
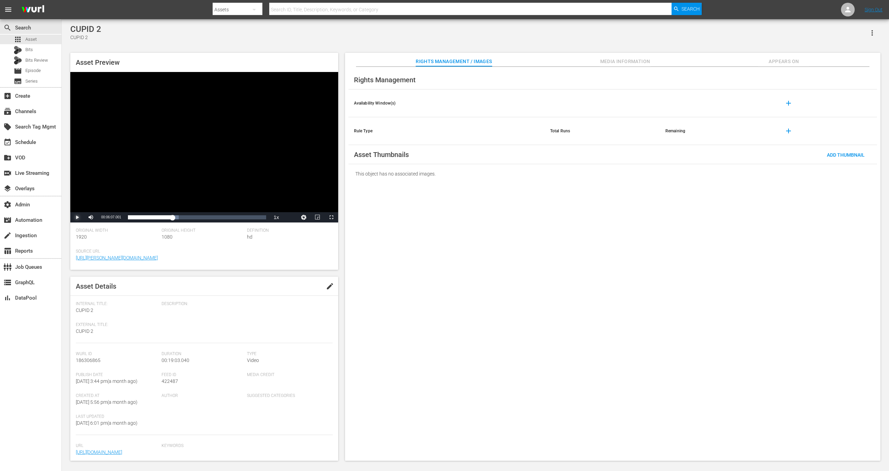
click at [77, 218] on span "Video Player" at bounding box center [77, 218] width 0 height 0
click at [301, 215] on button "Video Player" at bounding box center [304, 217] width 14 height 10
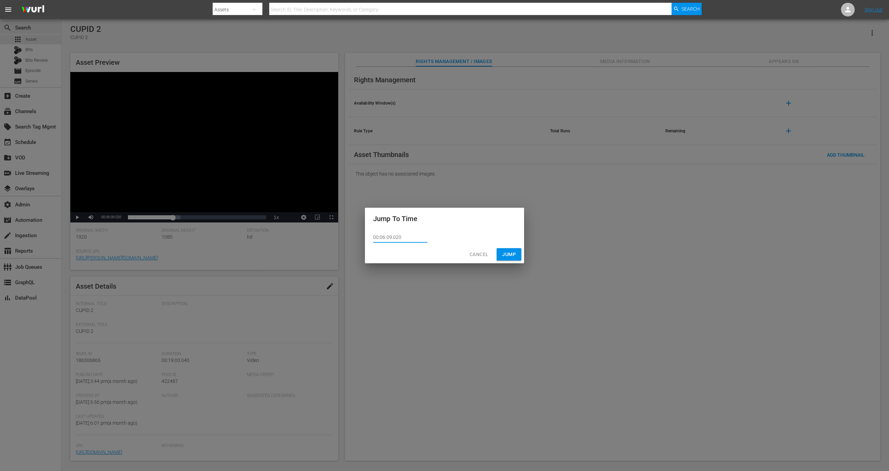
click at [389, 235] on input "00:06:09.020" at bounding box center [400, 238] width 54 height 10
paste input "8.001"
type input "00:06:08.001"
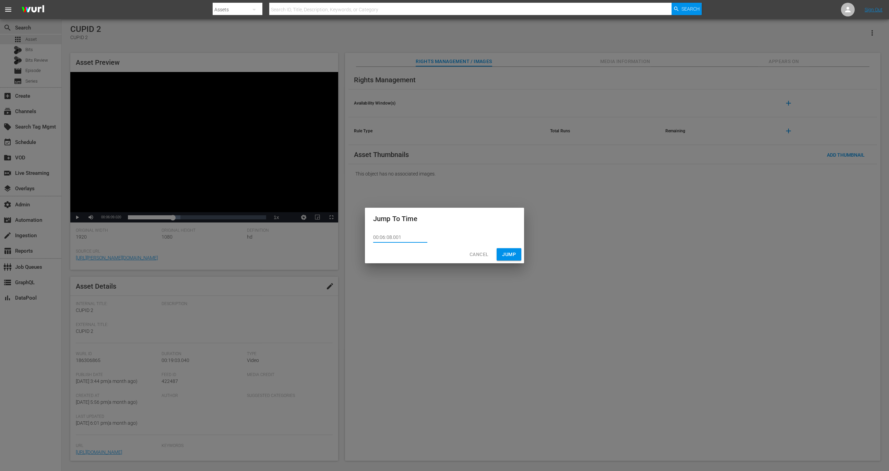
click at [518, 256] on button "Jump" at bounding box center [509, 254] width 25 height 13
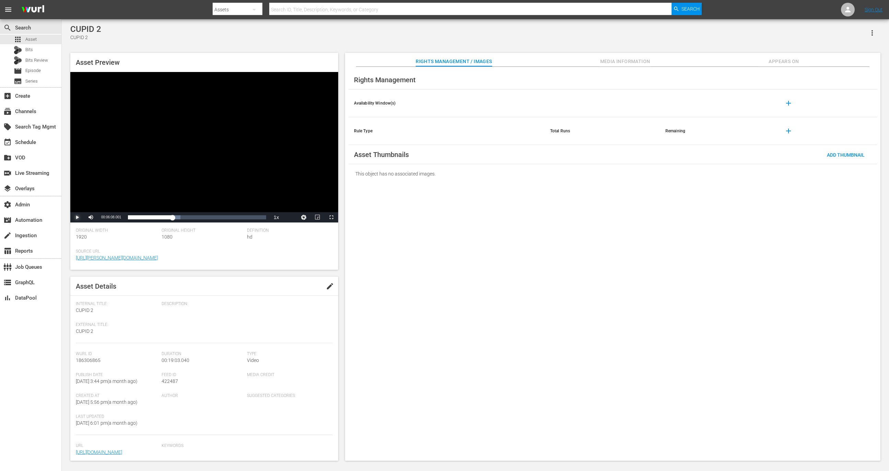
click at [77, 218] on span "Video Player" at bounding box center [77, 218] width 0 height 0
click at [307, 216] on button "Video Player" at bounding box center [304, 217] width 14 height 10
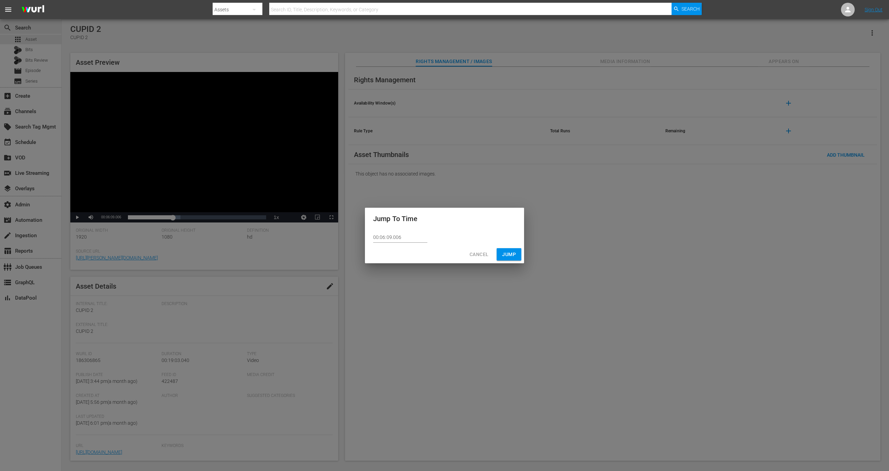
click at [389, 239] on input "00:06:09.006" at bounding box center [400, 238] width 54 height 10
paste input "10:42.041"
type input "00:10:42.041"
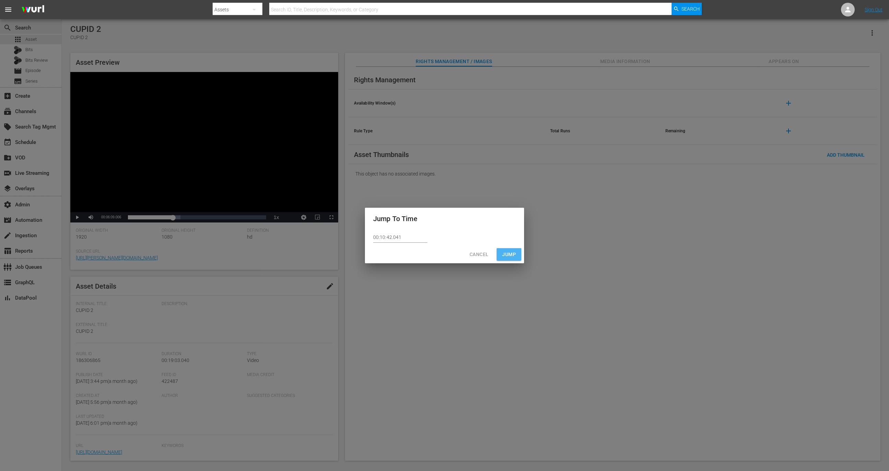
click at [510, 256] on span "Jump" at bounding box center [509, 254] width 14 height 9
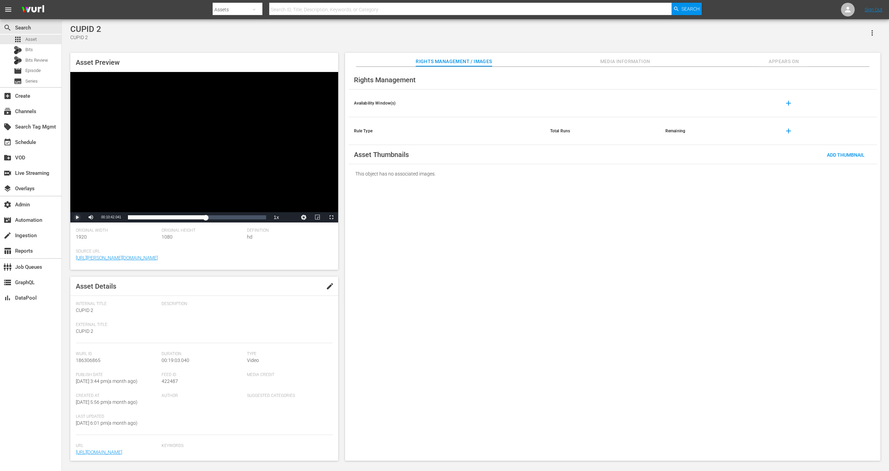
click at [77, 218] on span "Video Player" at bounding box center [77, 218] width 0 height 0
click at [204, 219] on div "00:10:42.901" at bounding box center [167, 217] width 78 height 7
click at [77, 218] on span "Video Player" at bounding box center [77, 218] width 0 height 0
click at [298, 222] on button "Video Player" at bounding box center [304, 217] width 14 height 10
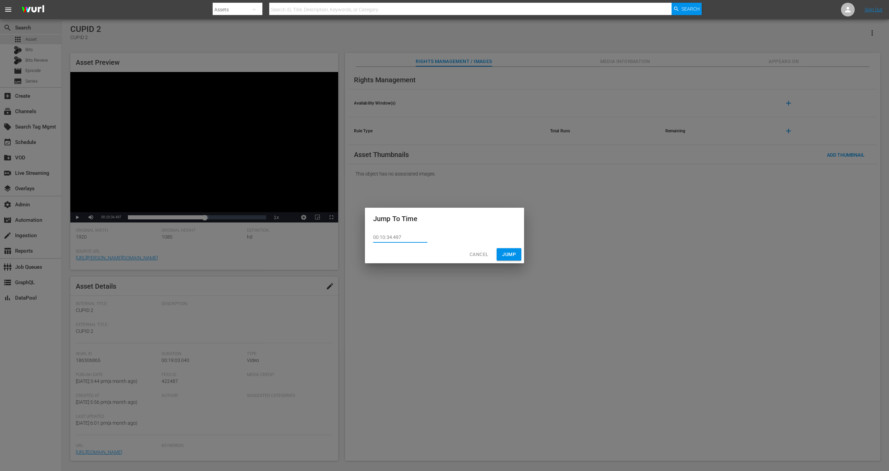
click at [419, 237] on input "00:10:34.497" at bounding box center [400, 238] width 54 height 10
paste input "42.041"
type input "00:10:42.041"
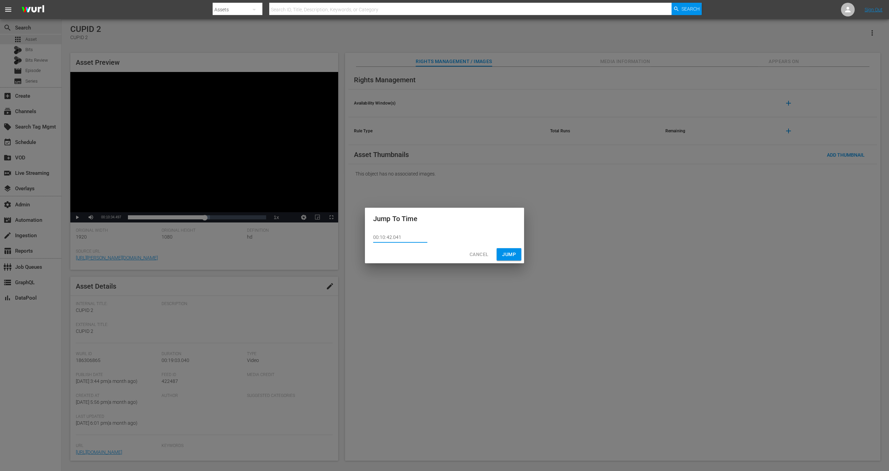
click at [510, 252] on span "Jump" at bounding box center [509, 254] width 14 height 9
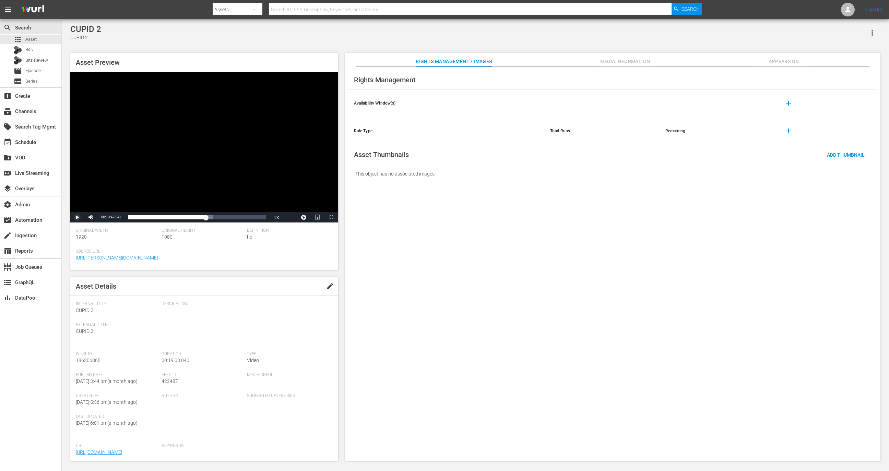
click at [77, 218] on span "Video Player" at bounding box center [77, 218] width 0 height 0
click at [70, 212] on button "Pause" at bounding box center [77, 217] width 14 height 10
click at [307, 218] on button "Video Player" at bounding box center [304, 217] width 14 height 10
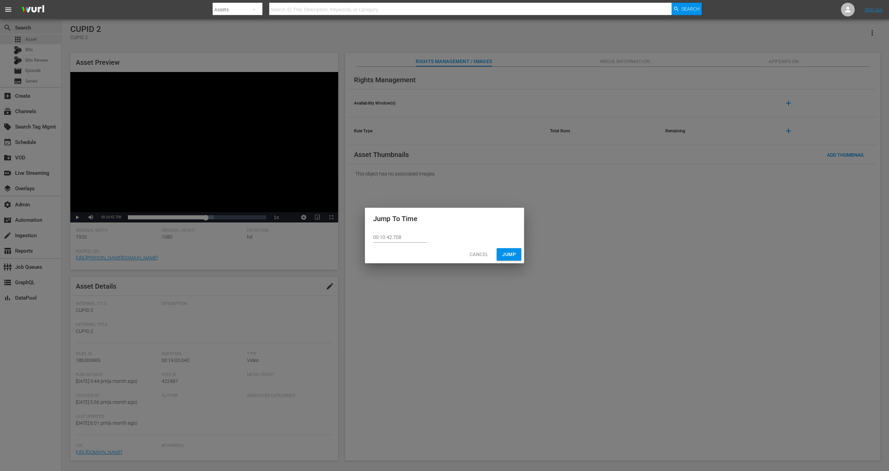
click at [403, 239] on input "00:10:42.708" at bounding box center [400, 238] width 54 height 10
paste input "6:06.065"
type input "00:16:06.065"
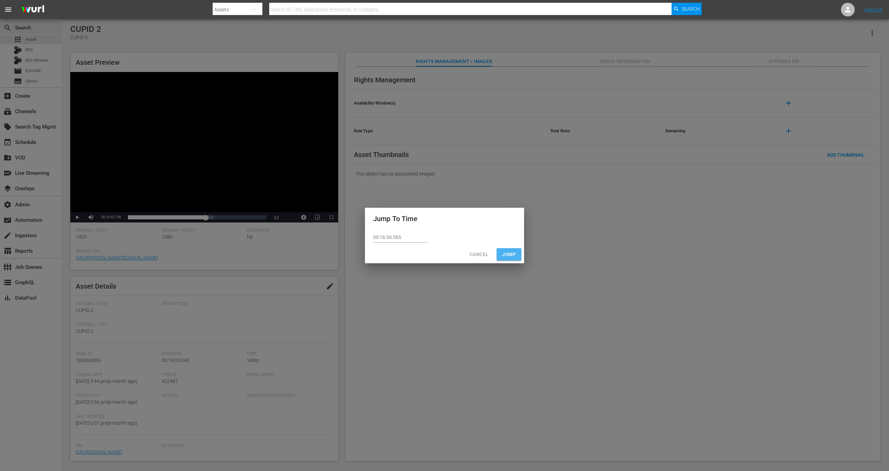
click at [515, 251] on span "Jump" at bounding box center [509, 254] width 14 height 9
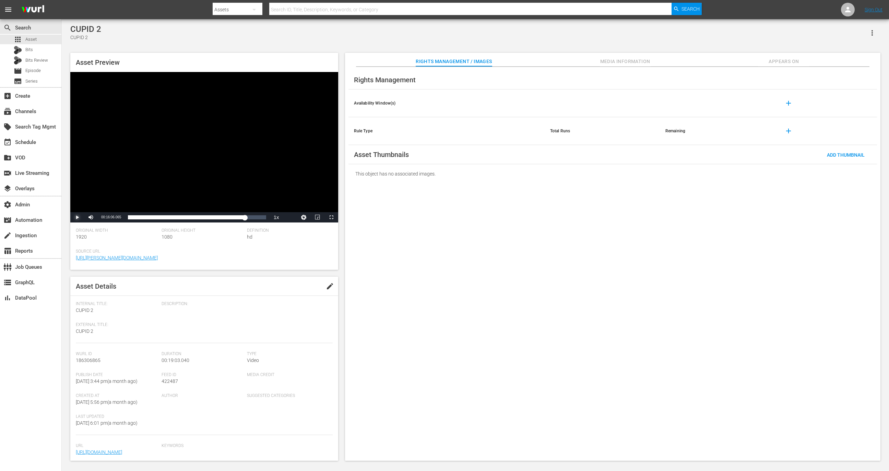
click at [77, 218] on span "Video Player" at bounding box center [77, 218] width 0 height 0
click at [26, 40] on span "Asset" at bounding box center [30, 39] width 11 height 7
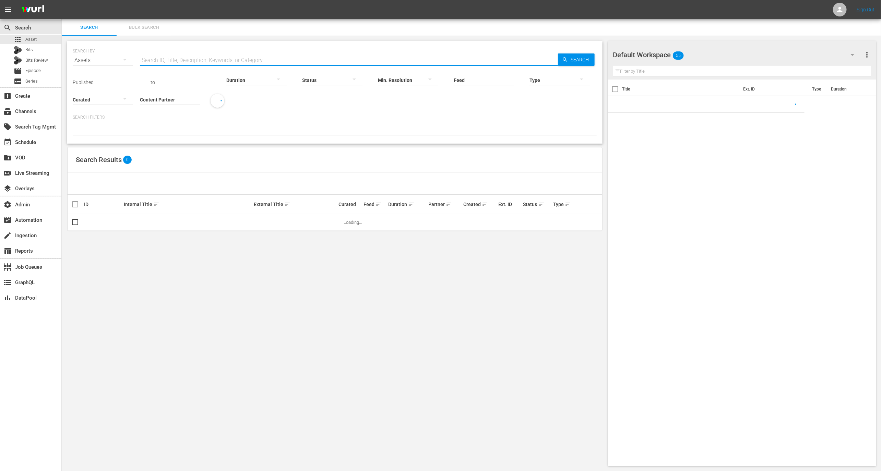
click at [259, 60] on input "text" at bounding box center [349, 60] width 418 height 16
paste input "VDOX0000000000044377"
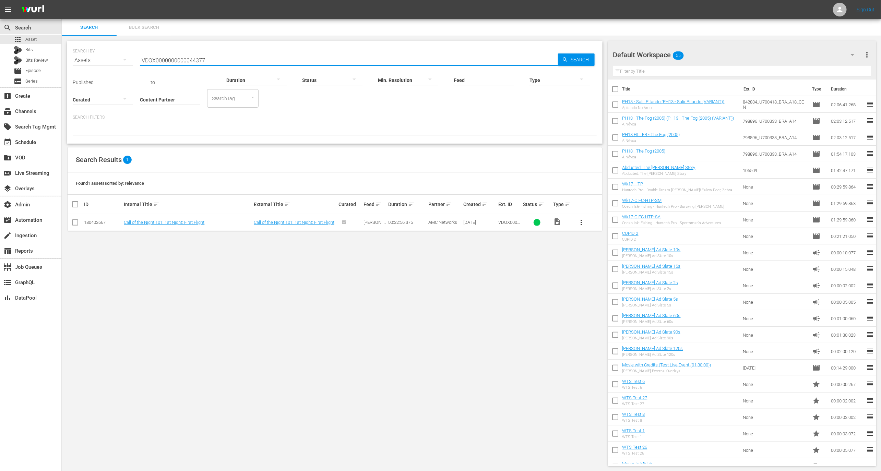
type input "VDOX0000000000044377"
click at [175, 225] on td "Call of the Night 101: 1st Night: First Flight" at bounding box center [188, 222] width 130 height 17
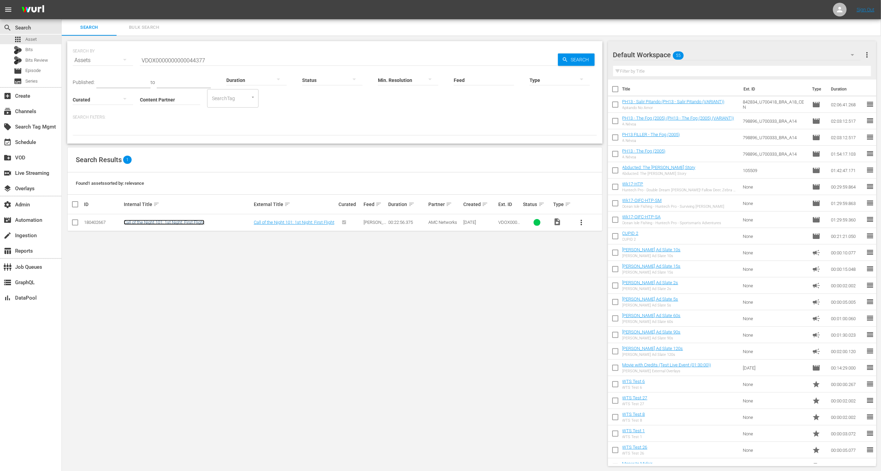
click at [176, 220] on link "Call of the Night 101: 1st Night: First Flight" at bounding box center [164, 222] width 81 height 5
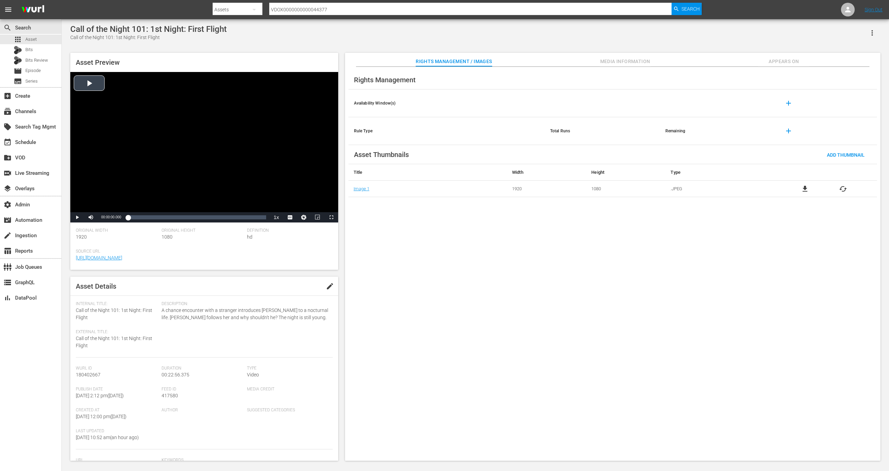
click at [200, 164] on div "Video Player" at bounding box center [204, 142] width 268 height 140
click at [181, 185] on div "Video Player" at bounding box center [204, 142] width 268 height 140
click at [162, 197] on div "Video Player" at bounding box center [204, 142] width 268 height 140
click at [77, 218] on span "Video Player" at bounding box center [77, 218] width 0 height 0
drag, startPoint x: 130, startPoint y: 219, endPoint x: 96, endPoint y: 219, distance: 34.0
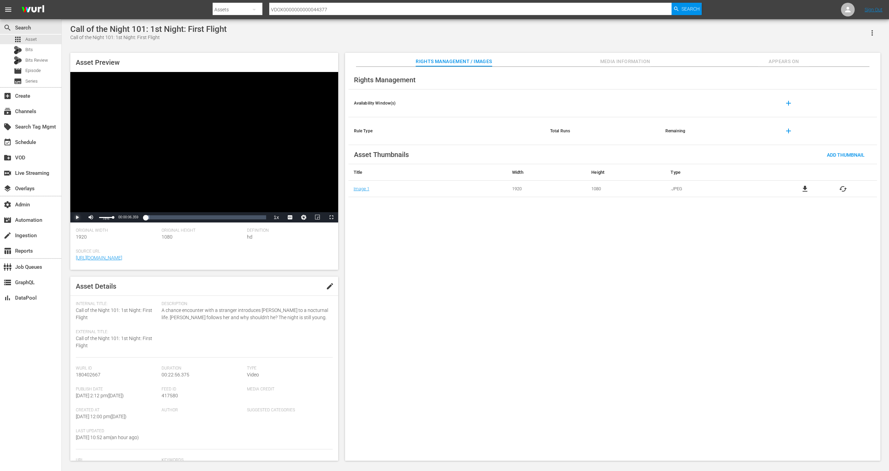
click at [96, 219] on div "Play Mute 78% Current Time 00:00:06.359 / Duration 00:22:56.375 Loaded : 3.49% …" at bounding box center [204, 217] width 268 height 10
click at [70, 212] on button "Pause" at bounding box center [77, 217] width 14 height 10
click at [77, 218] on span "Video Player" at bounding box center [77, 218] width 0 height 0
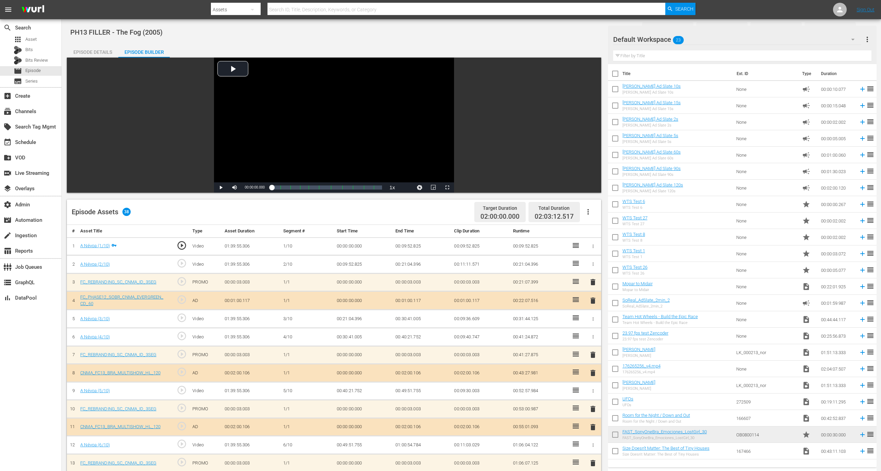
scroll to position [102, 0]
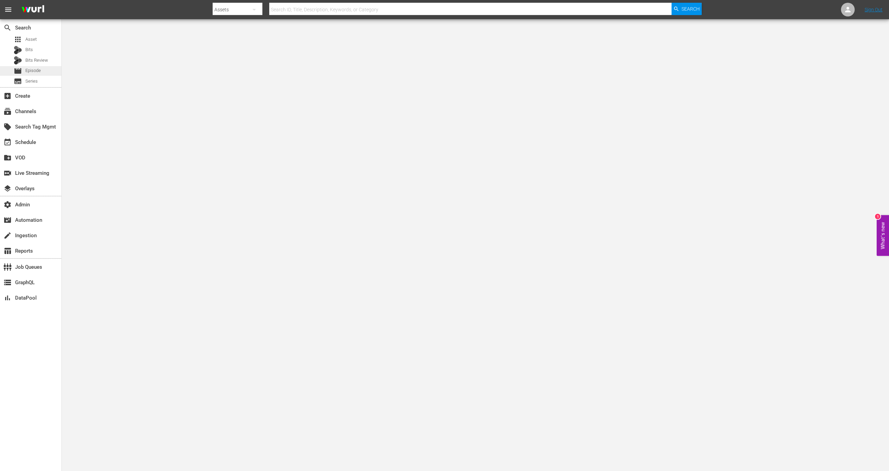
click at [41, 67] on div "movie Episode" at bounding box center [30, 71] width 61 height 10
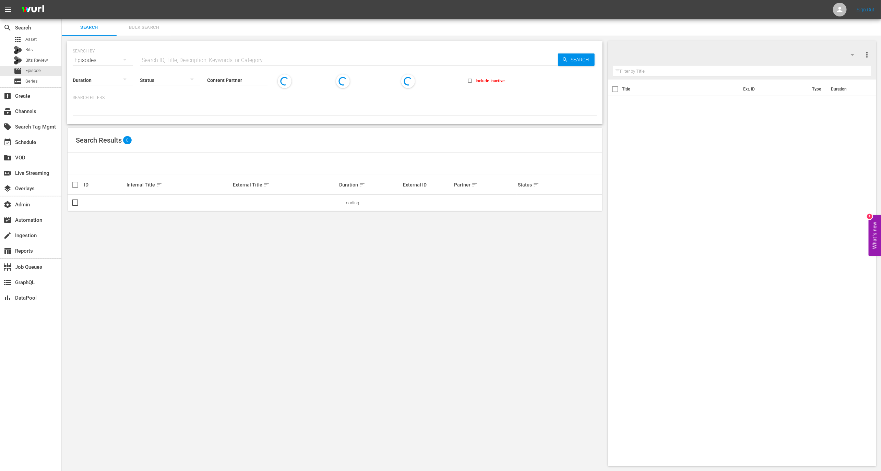
click at [174, 57] on input "text" at bounding box center [349, 60] width 418 height 16
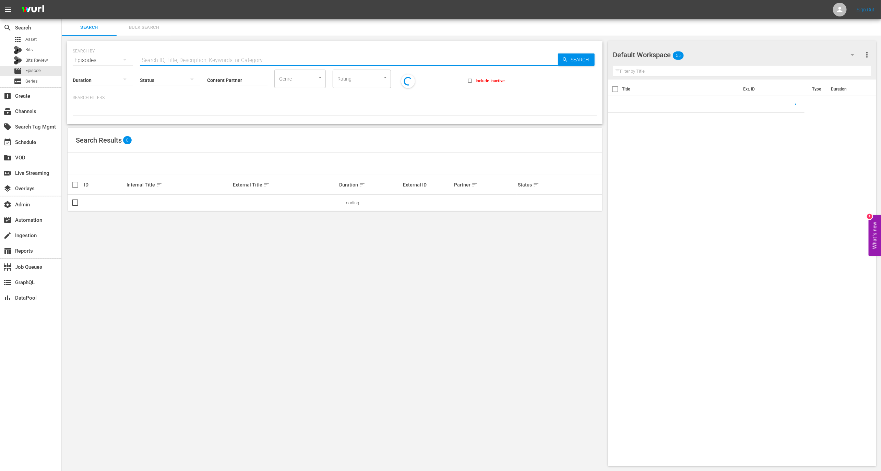
paste input "77551318"
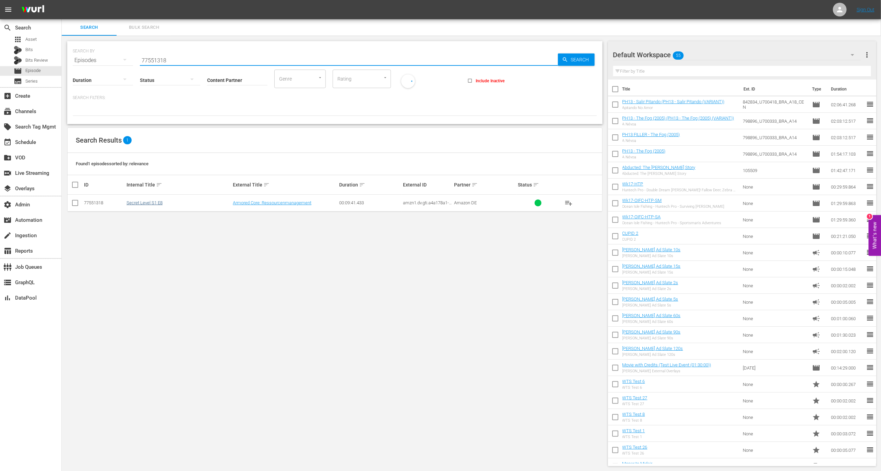
type input "77551318"
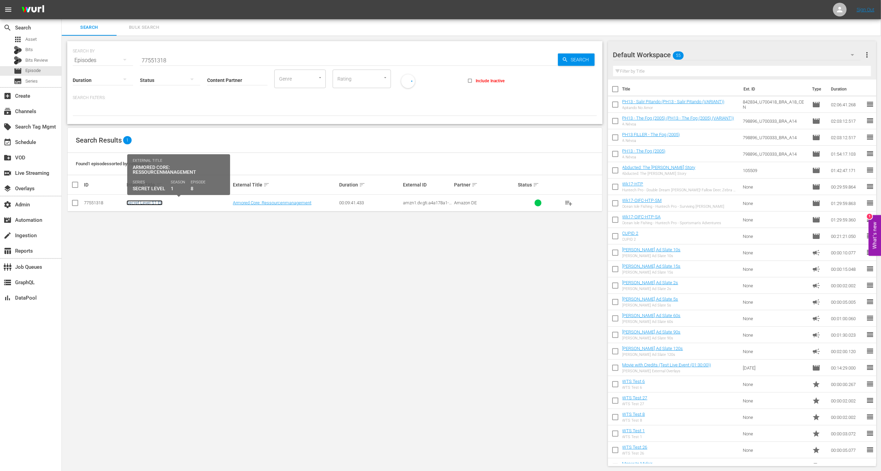
click at [152, 200] on link "Secret Level S1 E8" at bounding box center [145, 202] width 36 height 5
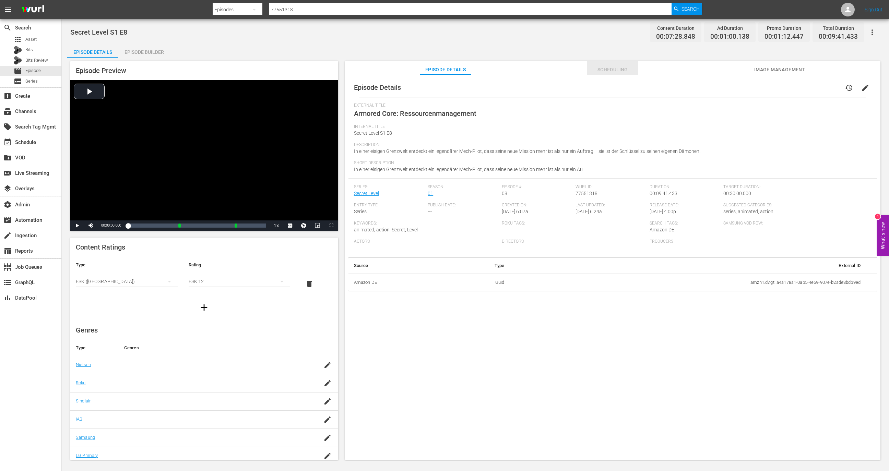
click at [617, 72] on span "Scheduling" at bounding box center [612, 70] width 51 height 9
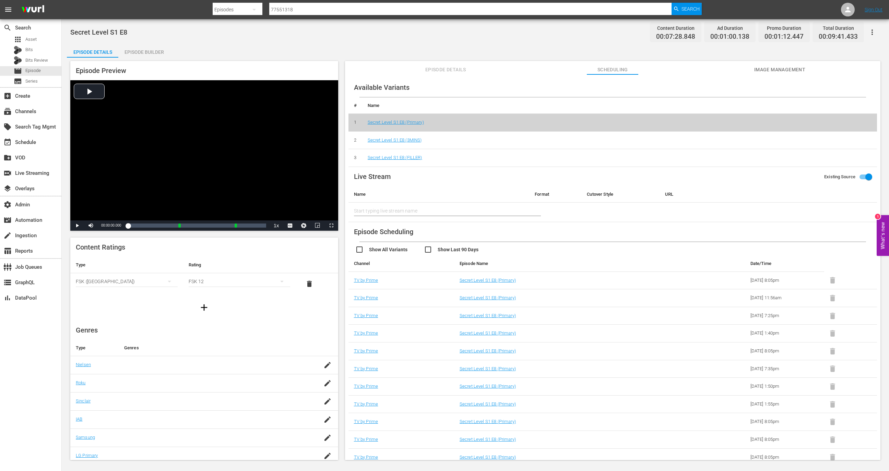
scroll to position [54, 0]
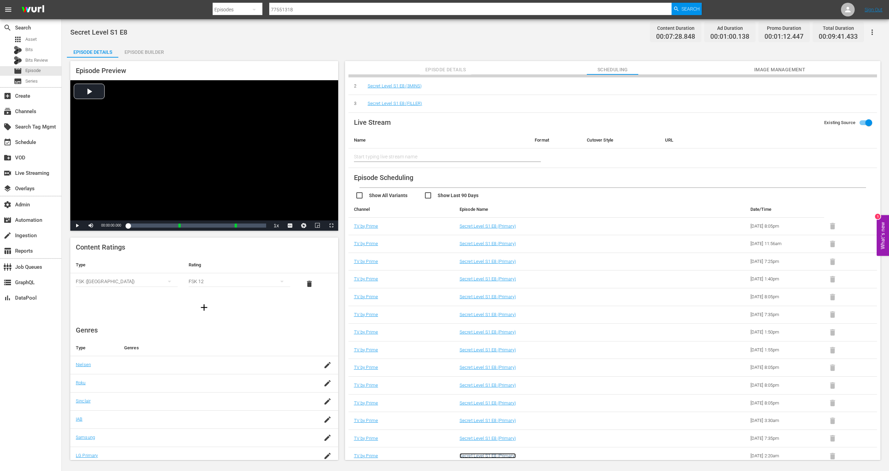
click at [482, 455] on link "Secret Level S1 E8 (Primary)" at bounding box center [488, 456] width 56 height 5
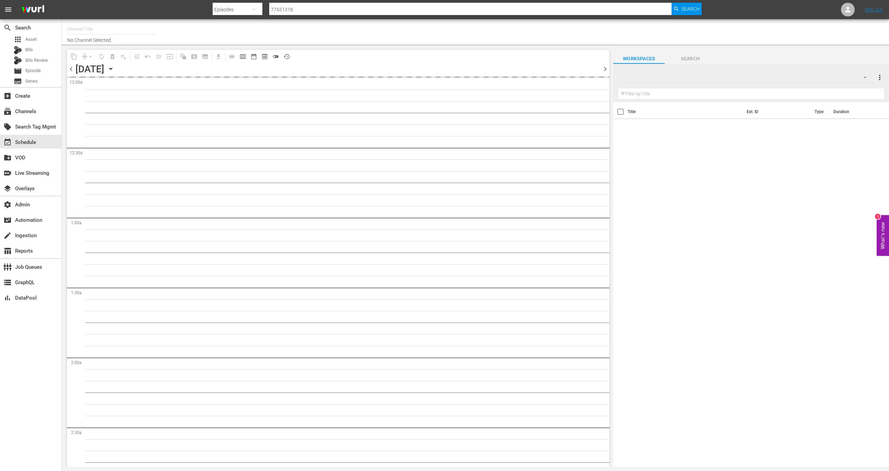
type input "TV by Prime (1990)"
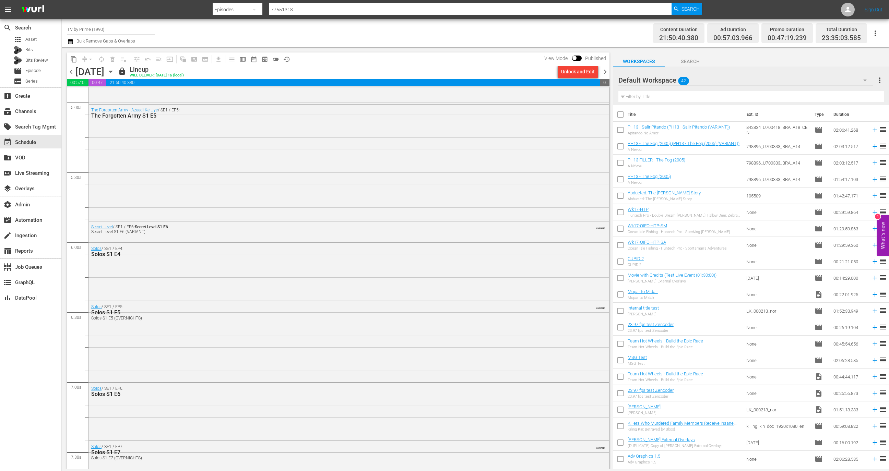
scroll to position [699, 0]
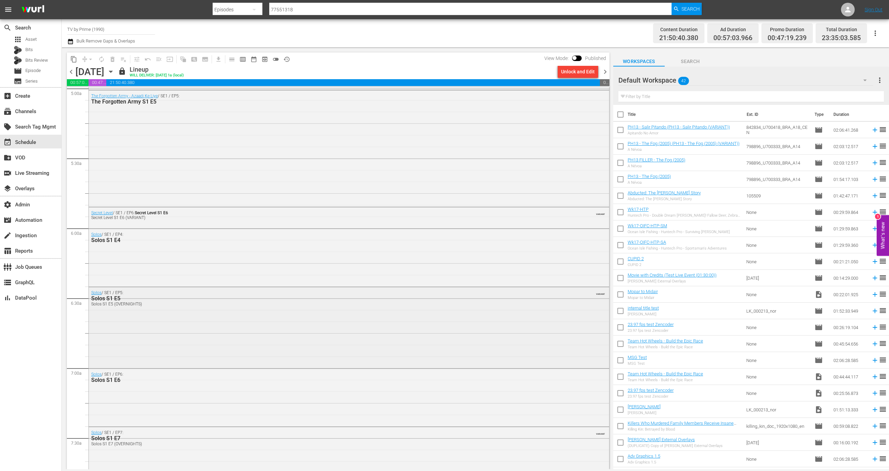
click at [362, 318] on div "Solos / SE1 / EP5: Solos S1 E5 Solos S1 E5 (OVERNIGHTS) VARIANT" at bounding box center [349, 327] width 520 height 79
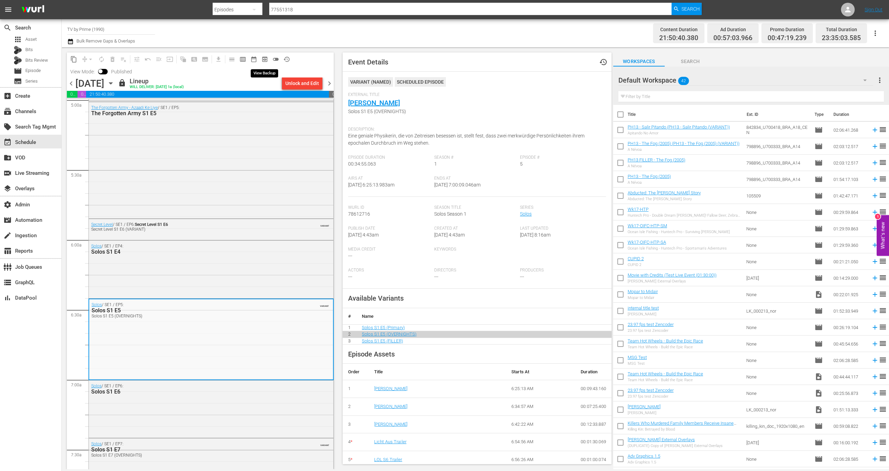
click at [264, 61] on span "preview_outlined" at bounding box center [264, 59] width 7 height 7
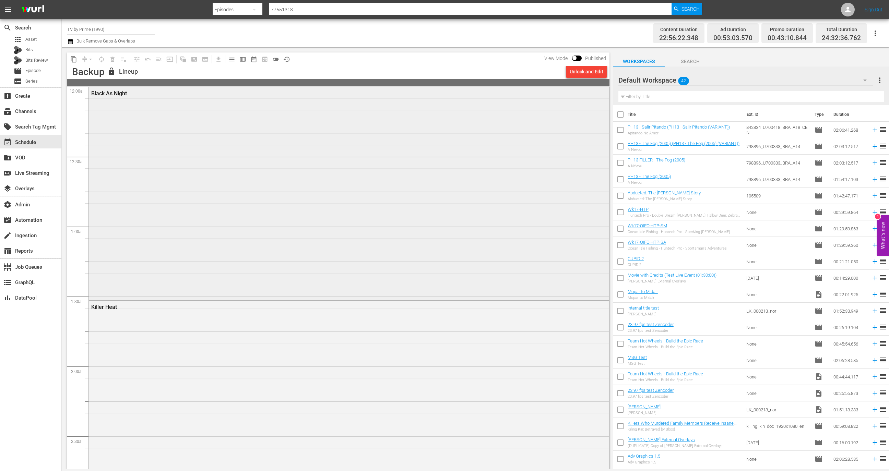
click at [444, 188] on div "Black As Night" at bounding box center [349, 193] width 520 height 212
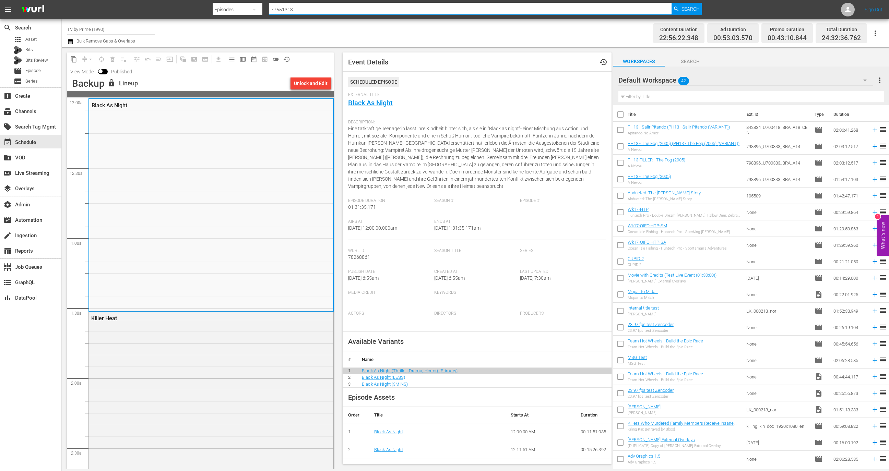
click at [313, 6] on input "77551318" at bounding box center [470, 9] width 402 height 16
click at [232, 59] on span "calendar_view_day_outlined" at bounding box center [232, 59] width 7 height 7
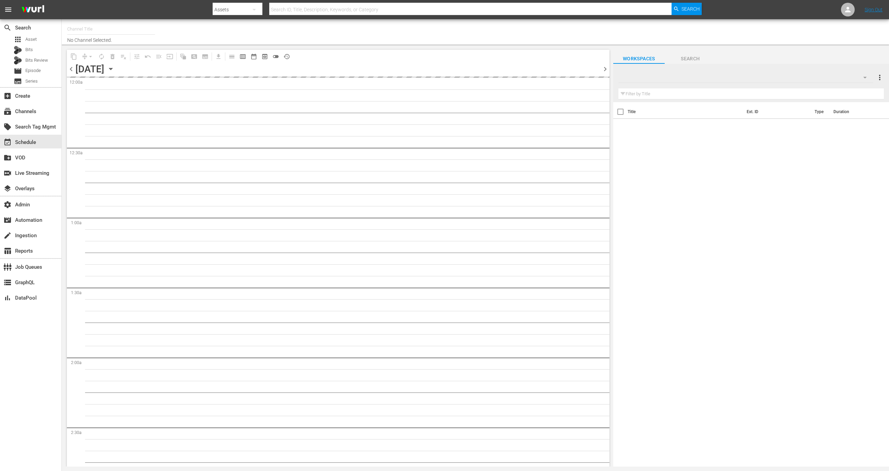
type input "TV by Prime (1990)"
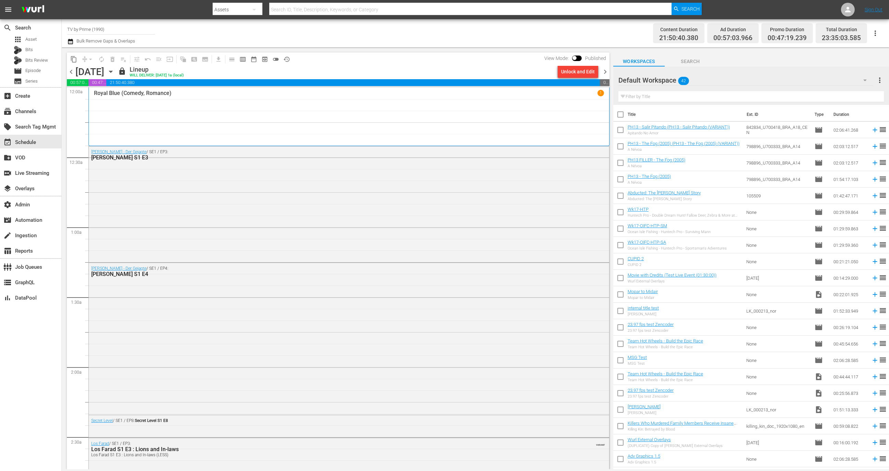
click at [291, 58] on button "history_outlined" at bounding box center [286, 59] width 11 height 11
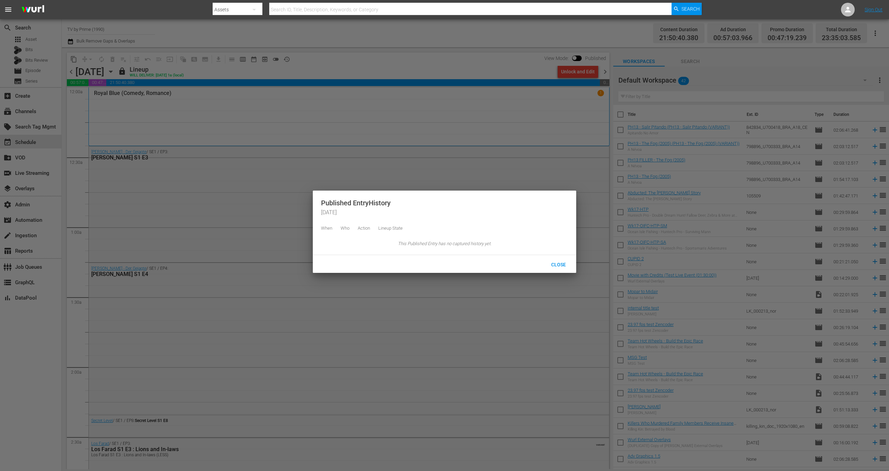
click at [258, 295] on div at bounding box center [444, 235] width 889 height 471
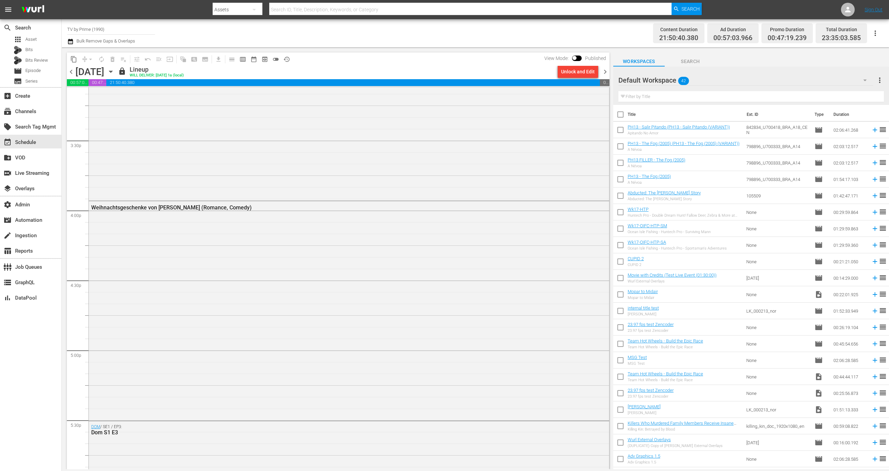
scroll to position [2117, 0]
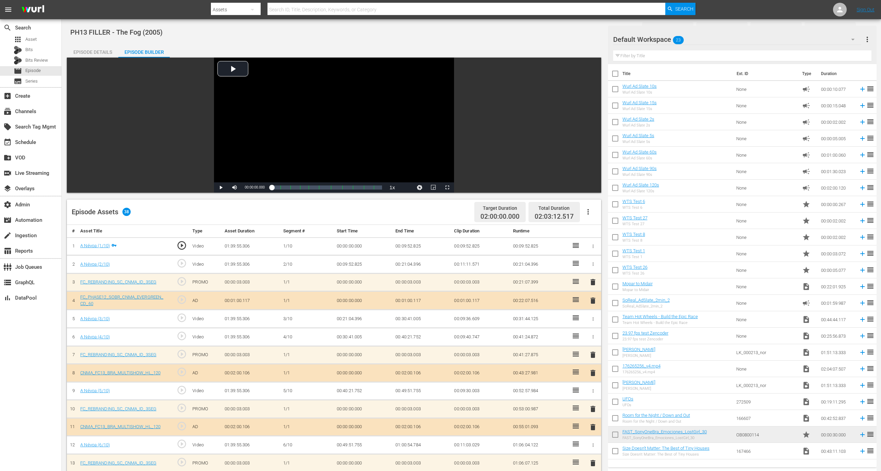
scroll to position [102, 0]
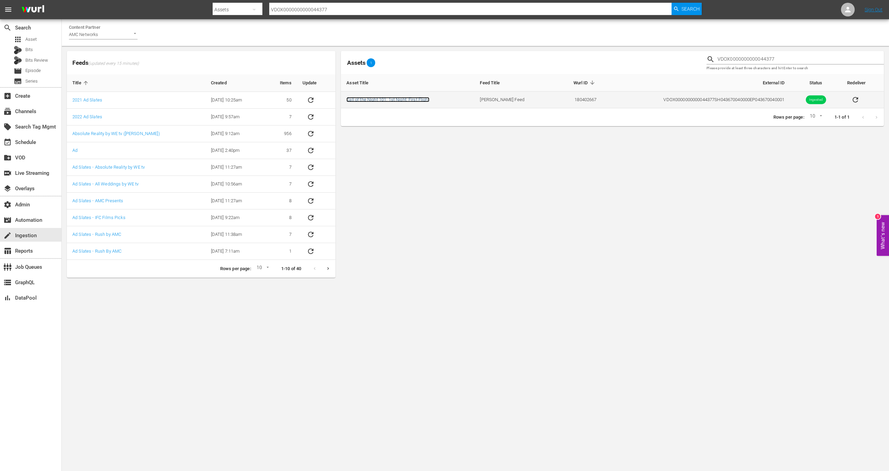
click at [383, 101] on link "Call of the Night 101: 1st Night: First Flight" at bounding box center [388, 99] width 83 height 5
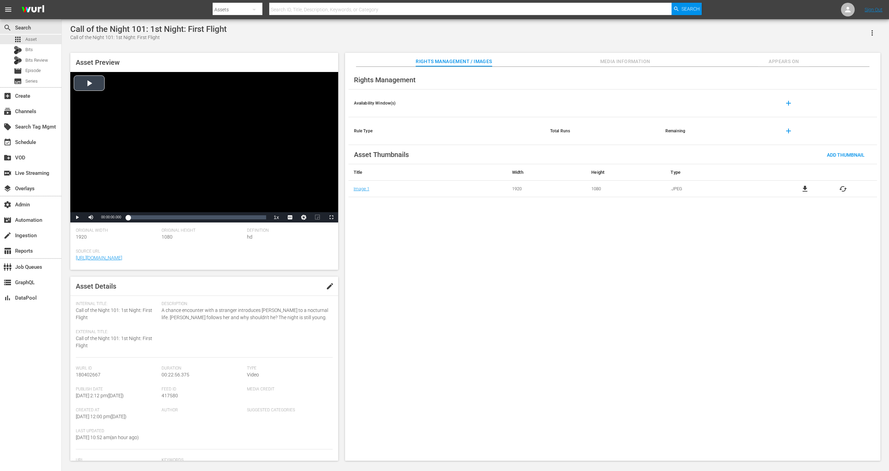
click at [216, 141] on div "Video Player" at bounding box center [204, 142] width 268 height 140
click at [77, 218] on span "Video Player" at bounding box center [77, 218] width 0 height 0
click at [34, 243] on div "table_chart Reports" at bounding box center [30, 250] width 61 height 15
click at [34, 238] on div "create Ingestion" at bounding box center [19, 235] width 38 height 6
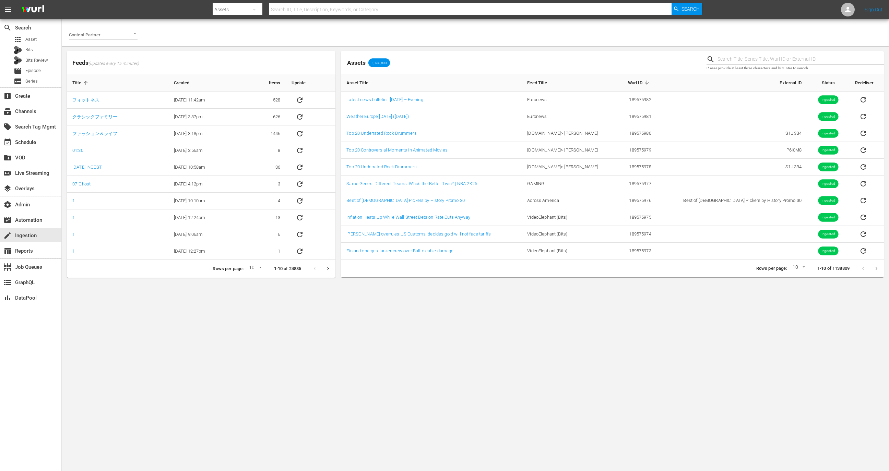
click at [117, 30] on input "Content Partner" at bounding box center [93, 34] width 49 height 9
click at [117, 48] on li "AMC Networks" at bounding box center [103, 49] width 69 height 11
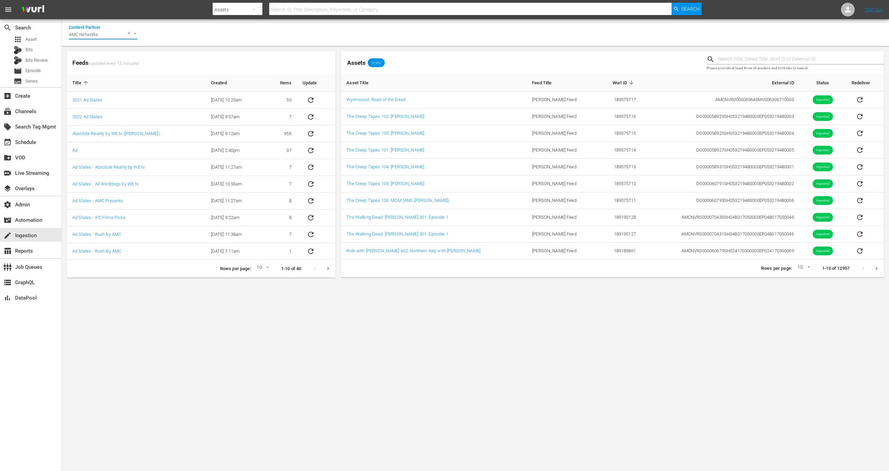
type input "AMC Networks"
click at [283, 58] on input "text" at bounding box center [801, 59] width 166 height 10
paste input "VDOX0000000000044378"
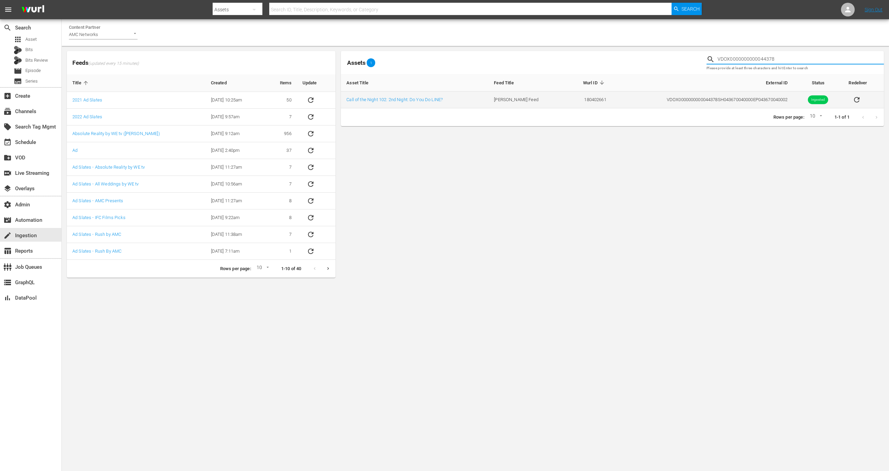
click at [283, 100] on icon "sticky table" at bounding box center [857, 100] width 8 height 8
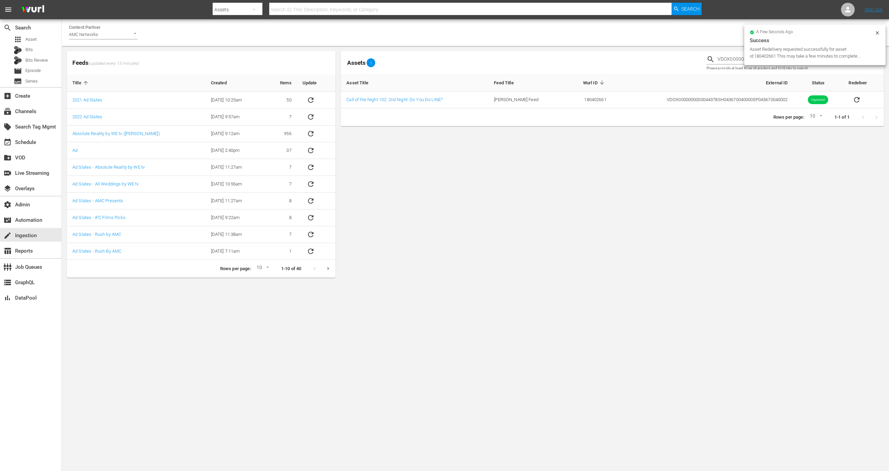
click at [283, 53] on div "VDOX0000000000044378 Please provide at least three characters and hit Enter to …" at bounding box center [795, 62] width 183 height 28
click at [283, 55] on input "VDOX0000000000044378" at bounding box center [801, 59] width 166 height 10
paste input "465"
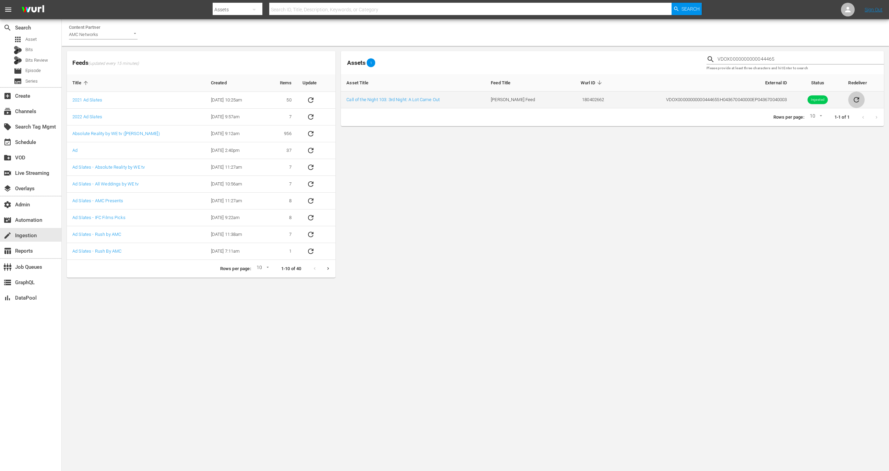
click at [283, 97] on icon "sticky table" at bounding box center [857, 100] width 8 height 8
click at [283, 56] on input "VDOX0000000000044465" at bounding box center [801, 59] width 166 height 10
paste input "79"
click at [283, 97] on icon "sticky table" at bounding box center [859, 100] width 8 height 8
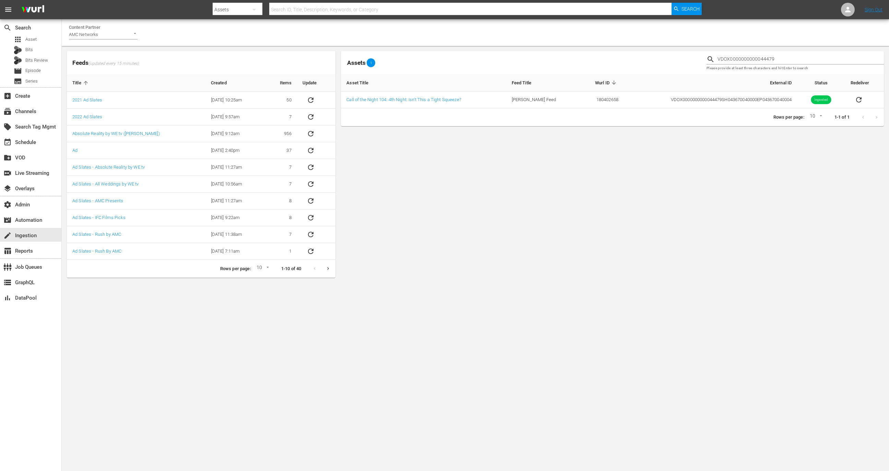
click at [283, 56] on input "VDOX0000000000044479" at bounding box center [801, 59] width 166 height 10
paste input "547"
click at [283, 103] on icon "sticky table" at bounding box center [858, 100] width 8 height 8
click at [283, 59] on input "VDOX0000000000044547" at bounding box center [801, 59] width 166 height 10
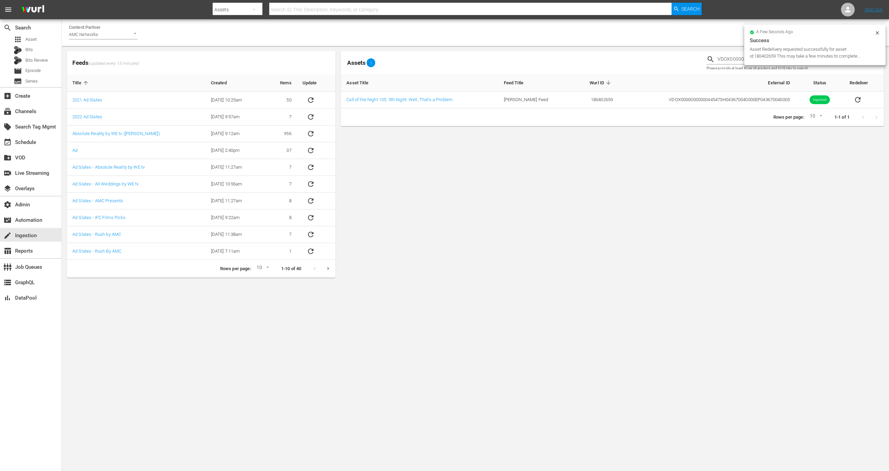
click at [283, 59] on input "VDOX0000000000044547" at bounding box center [801, 59] width 166 height 10
paste input "99"
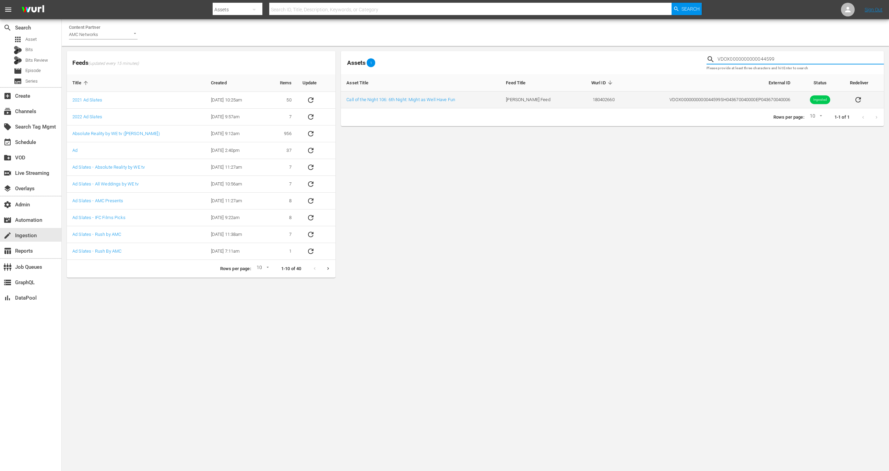
click at [283, 99] on icon "sticky table" at bounding box center [858, 100] width 8 height 8
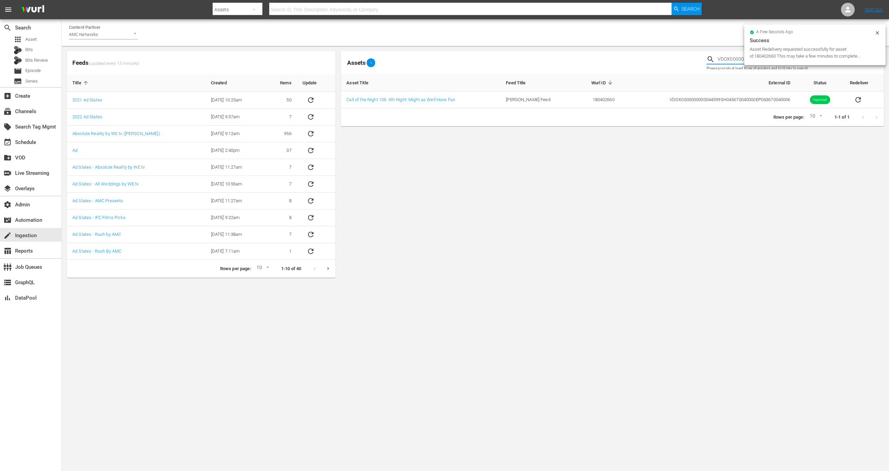
click at [283, 59] on input "VDOX0000000000044599" at bounding box center [801, 59] width 166 height 10
paste input "624"
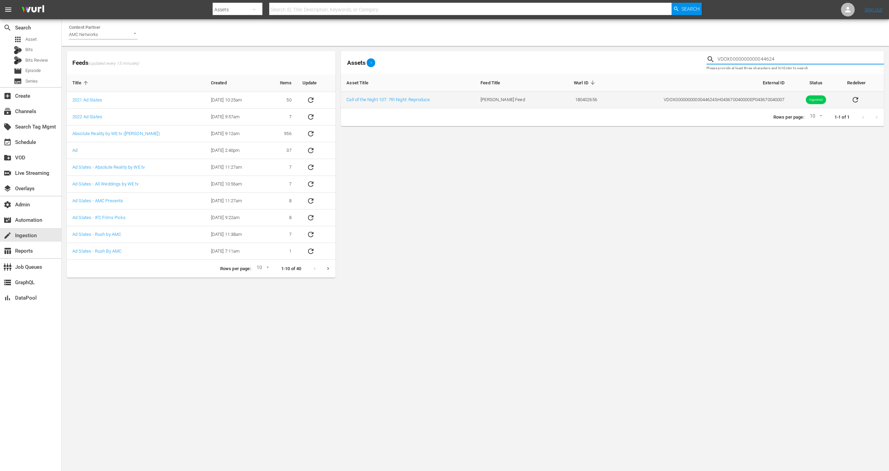
click at [283, 100] on icon "sticky table" at bounding box center [856, 100] width 8 height 8
click at [283, 55] on input "VDOX0000000000044624" at bounding box center [801, 59] width 166 height 10
paste input "52"
click at [283, 99] on icon "sticky table" at bounding box center [855, 100] width 8 height 8
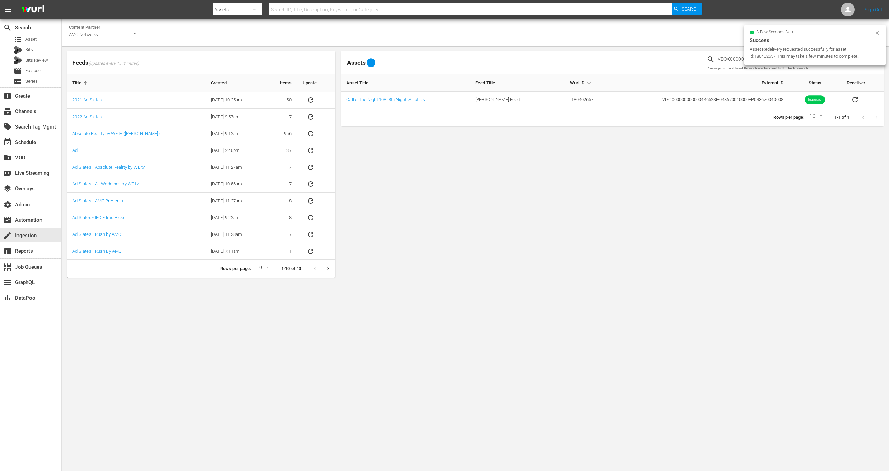
click at [283, 55] on input "VDOX0000000000044652" at bounding box center [801, 59] width 166 height 10
paste input "66"
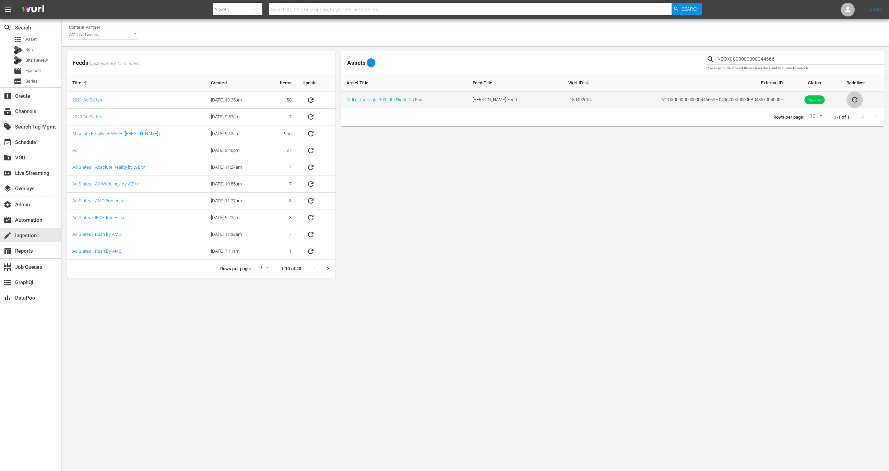
click at [283, 102] on icon "sticky table" at bounding box center [855, 100] width 8 height 8
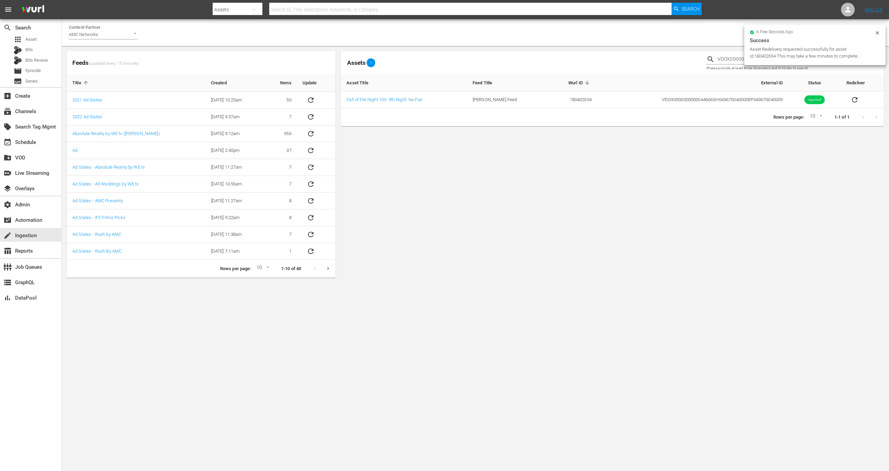
click at [283, 56] on input "VDOX0000000000044666" at bounding box center [801, 59] width 166 height 10
paste input "702"
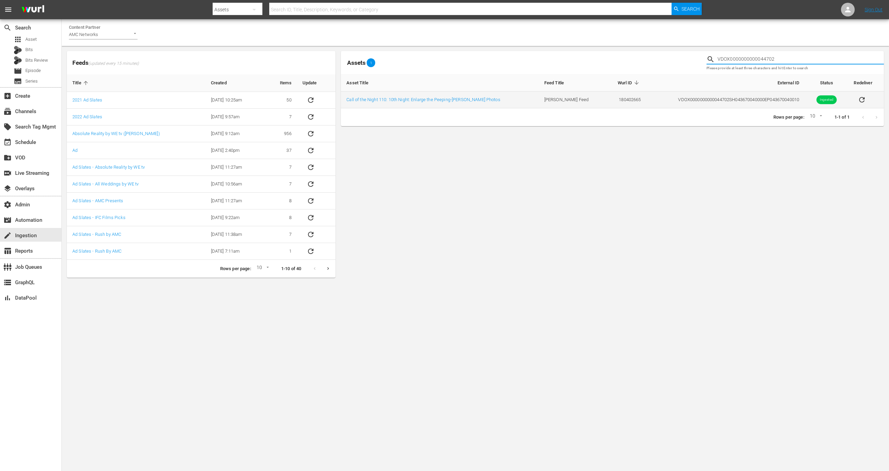
click at [283, 98] on icon "sticky table" at bounding box center [861, 99] width 5 height 5
click at [283, 59] on input "VDOX0000000000044702" at bounding box center [801, 59] width 166 height 10
paste input "33"
click at [283, 98] on icon "sticky table" at bounding box center [860, 100] width 8 height 8
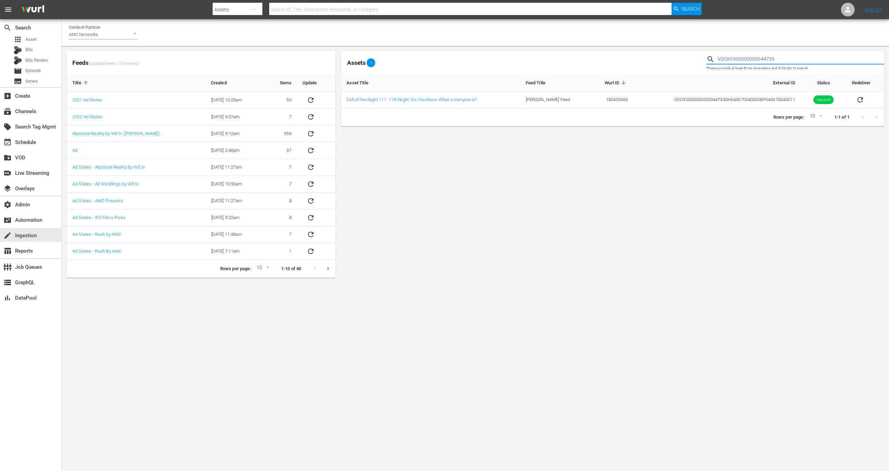
click at [283, 57] on input "VDOX0000000000044733" at bounding box center [801, 59] width 166 height 10
paste input "55"
click at [283, 98] on icon "sticky table" at bounding box center [858, 100] width 8 height 8
click at [283, 57] on input "VDOX0000000000044755" at bounding box center [801, 59] width 166 height 10
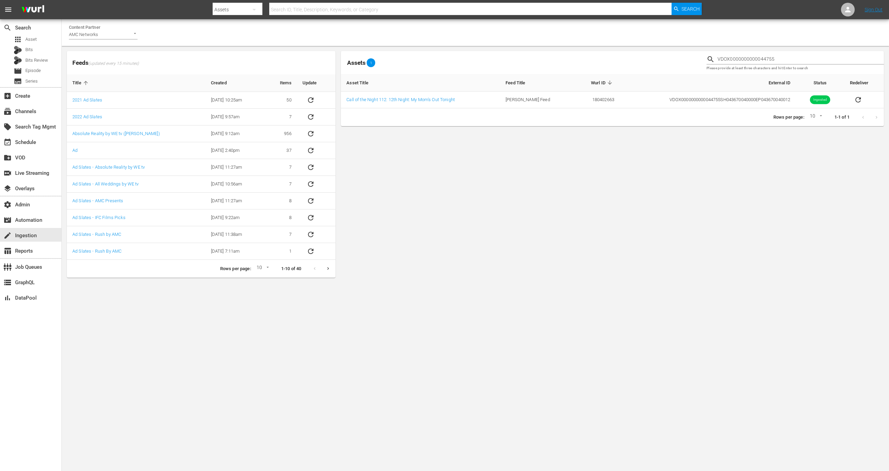
click at [283, 57] on input "VDOX0000000000044755" at bounding box center [801, 59] width 166 height 10
paste input "71"
type input "VDOX0000000000044771"
click at [283, 103] on icon "sticky table" at bounding box center [857, 100] width 8 height 8
